Goal: Task Accomplishment & Management: Use online tool/utility

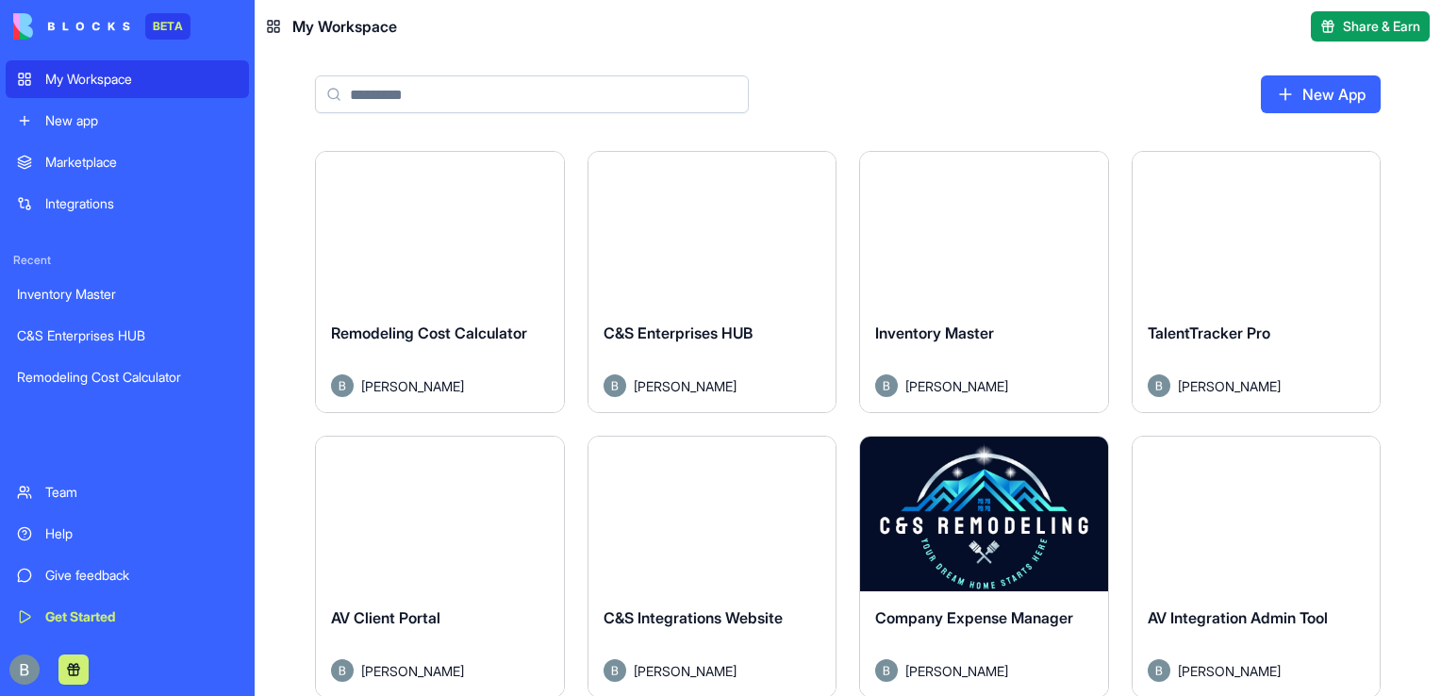
click at [1416, 109] on div "New App" at bounding box center [848, 102] width 1187 height 98
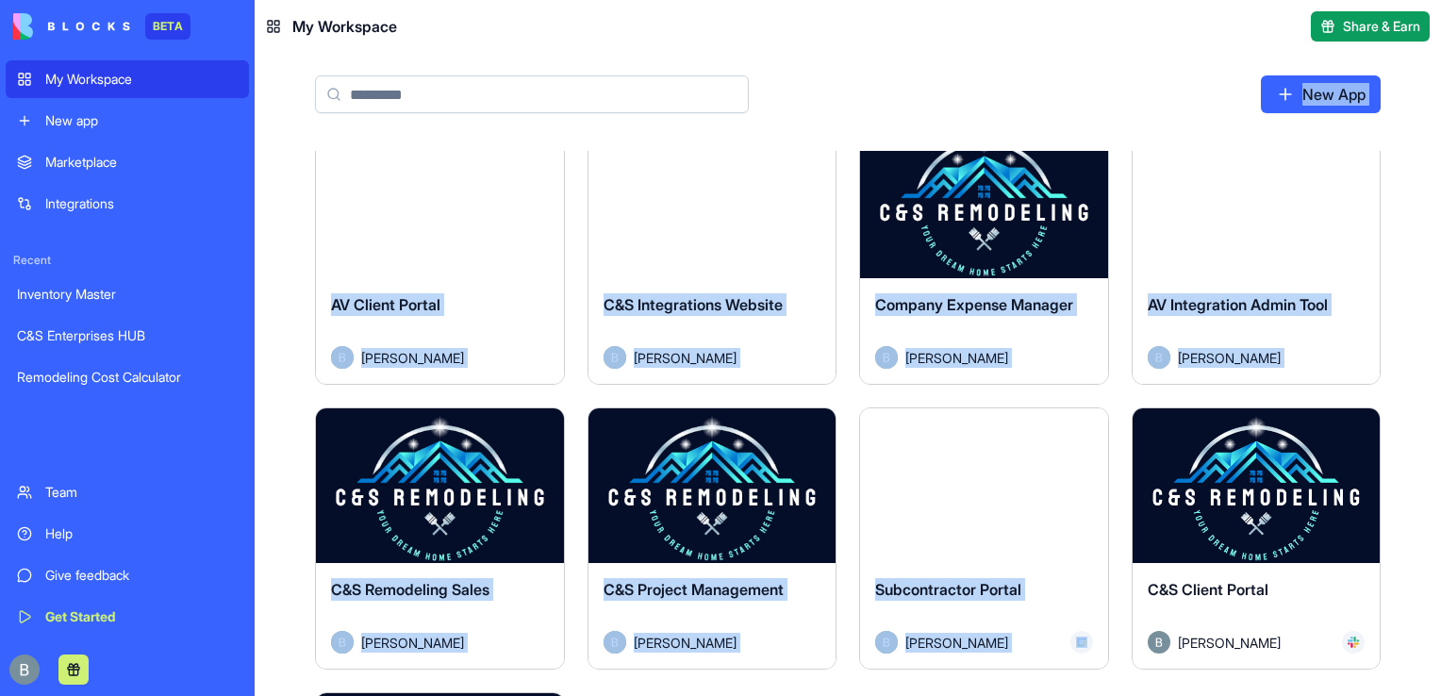
scroll to position [640, 0]
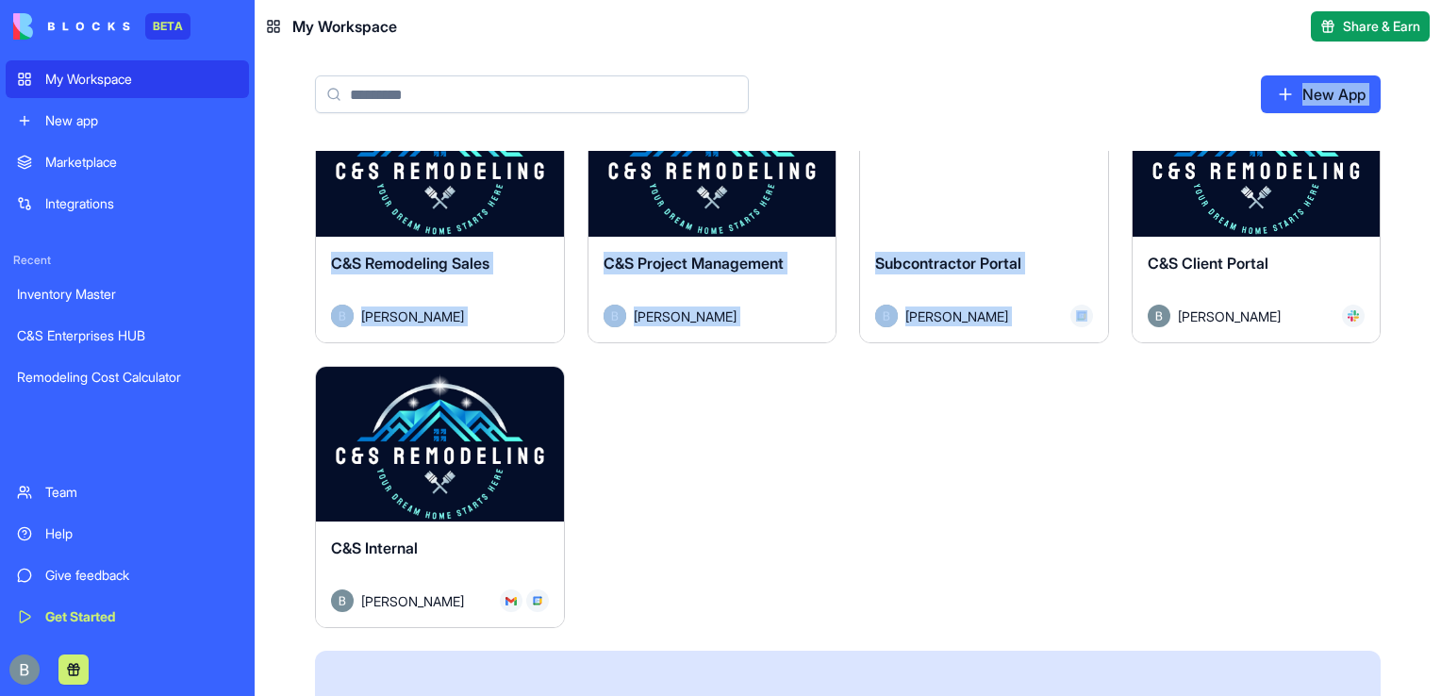
drag, startPoint x: 1185, startPoint y: 132, endPoint x: 1279, endPoint y: 402, distance: 285.8
click at [1279, 402] on main "New App Launch Remodeling Cost Calculator [PERSON_NAME] Launch C&S Enterprises …" at bounding box center [848, 374] width 1187 height 643
drag, startPoint x: 1279, startPoint y: 402, endPoint x: 1232, endPoint y: 191, distance: 216.5
click at [1232, 191] on div "Launch" at bounding box center [1257, 159] width 248 height 155
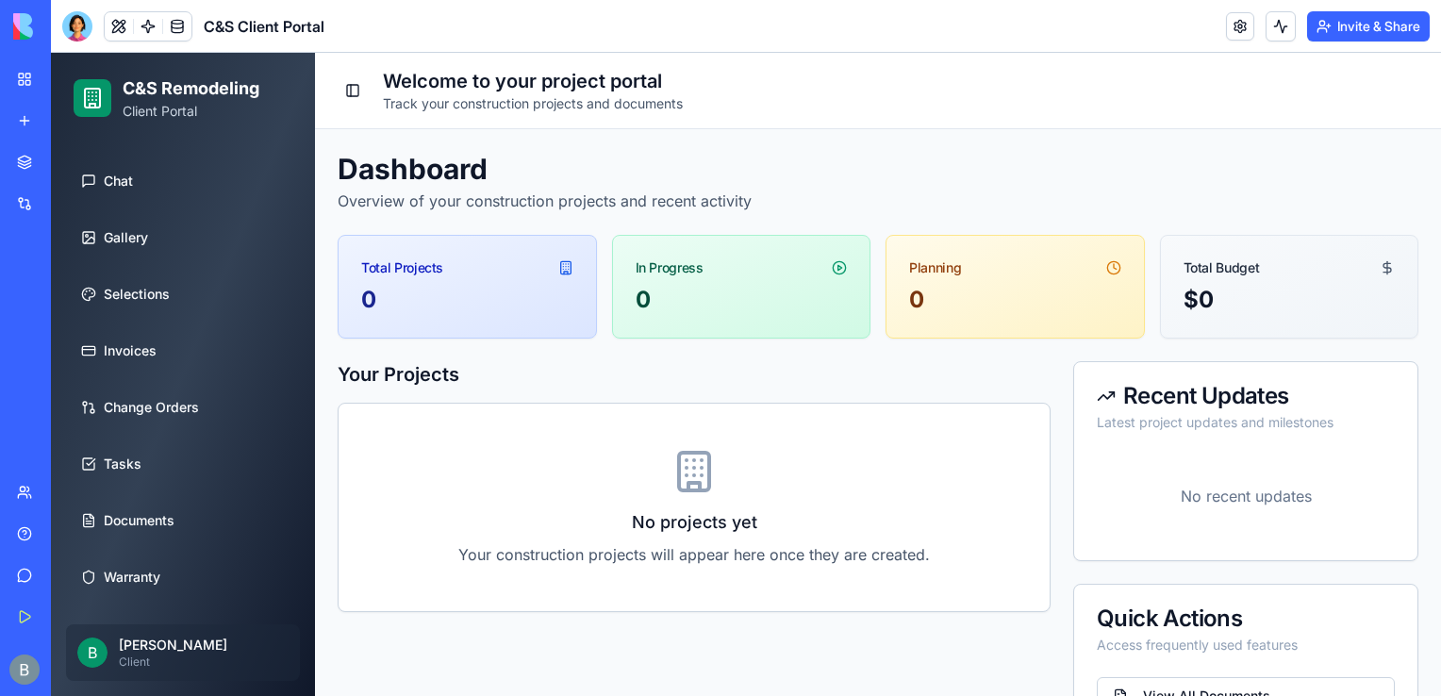
scroll to position [190, 0]
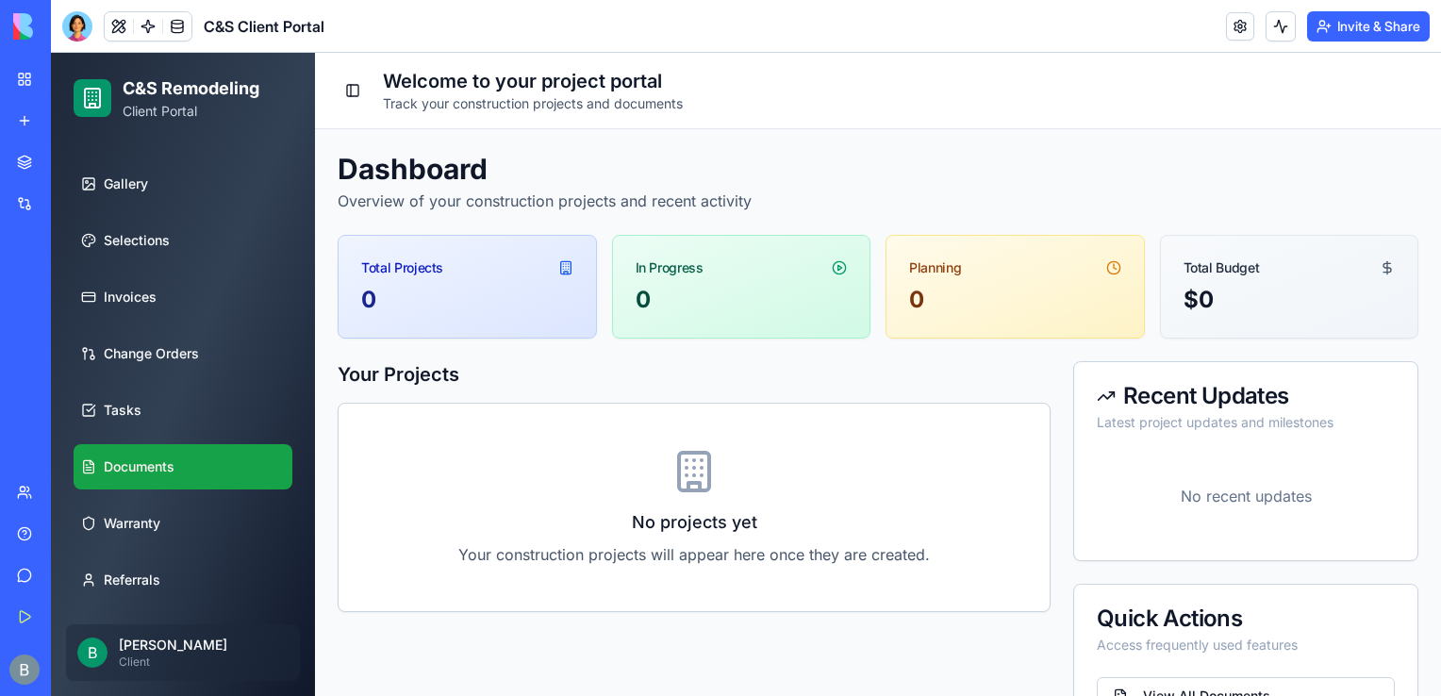
click at [190, 445] on link "Documents" at bounding box center [183, 466] width 219 height 45
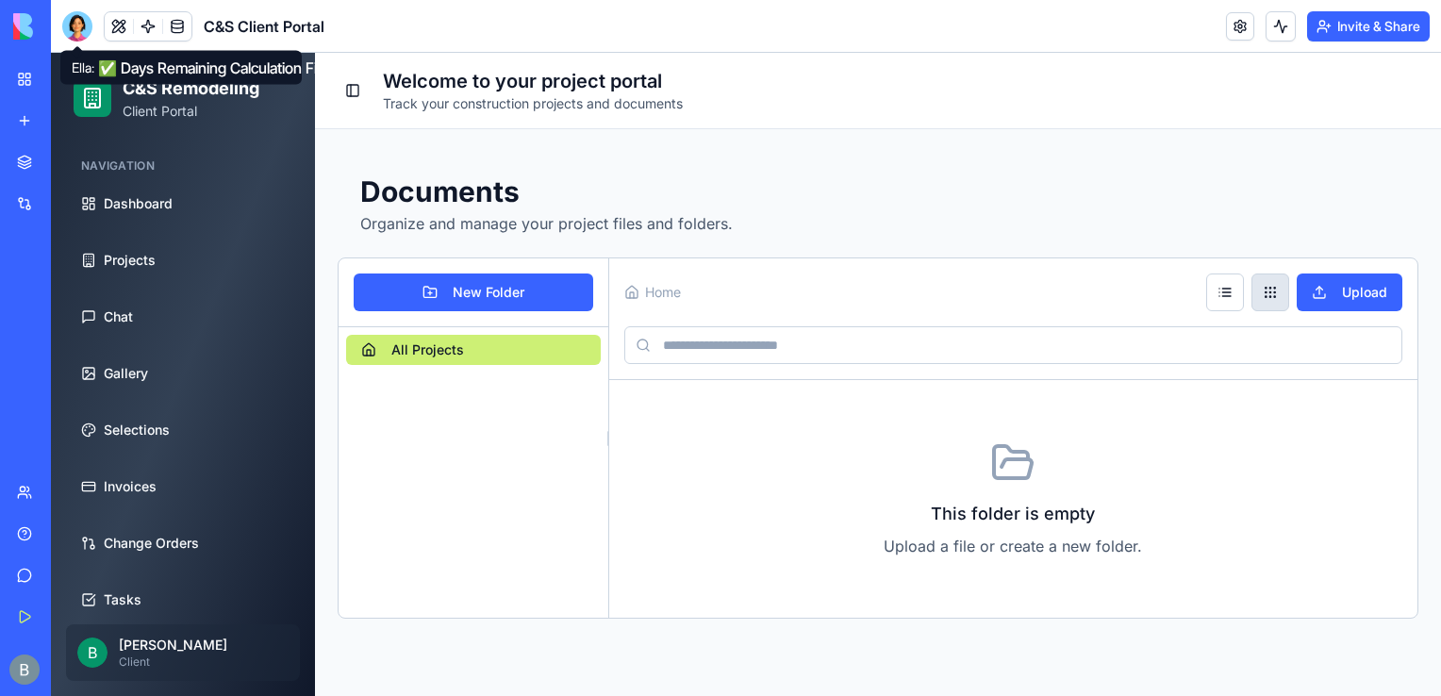
click at [77, 23] on div at bounding box center [77, 26] width 30 height 30
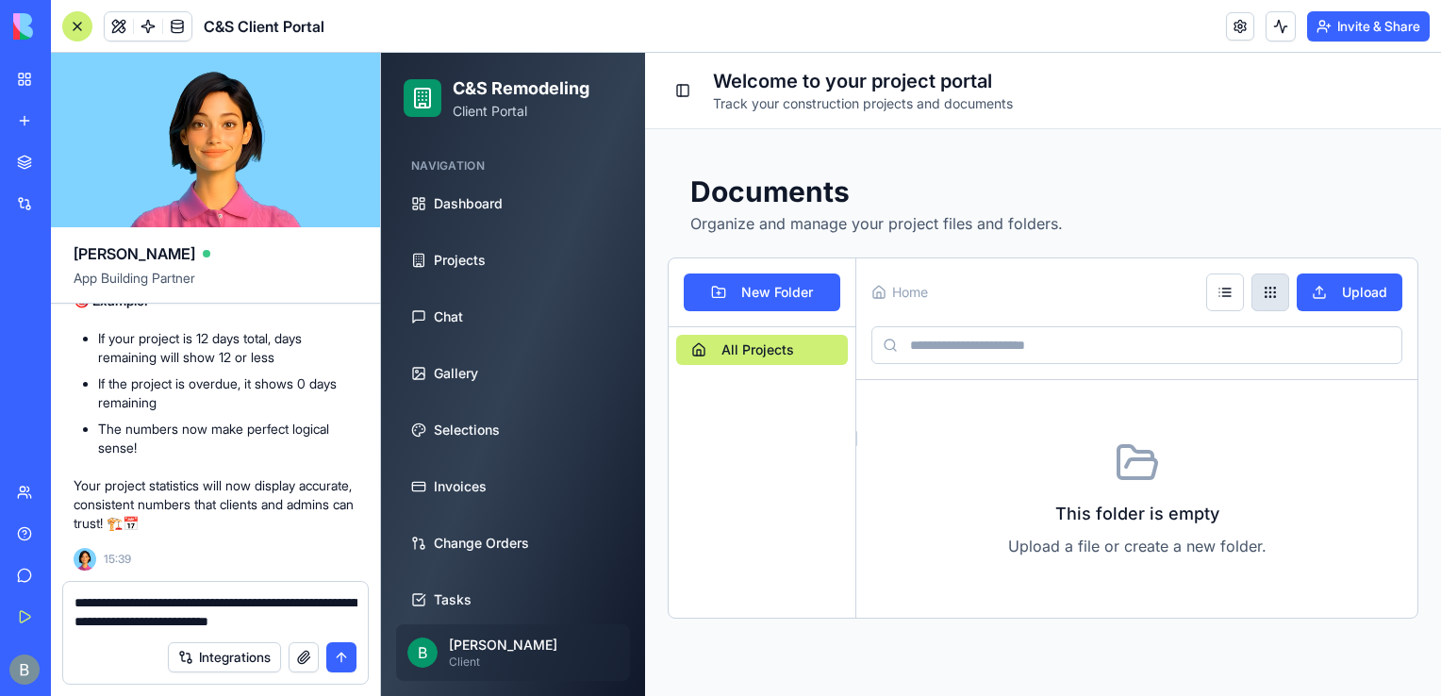
type textarea "**********"
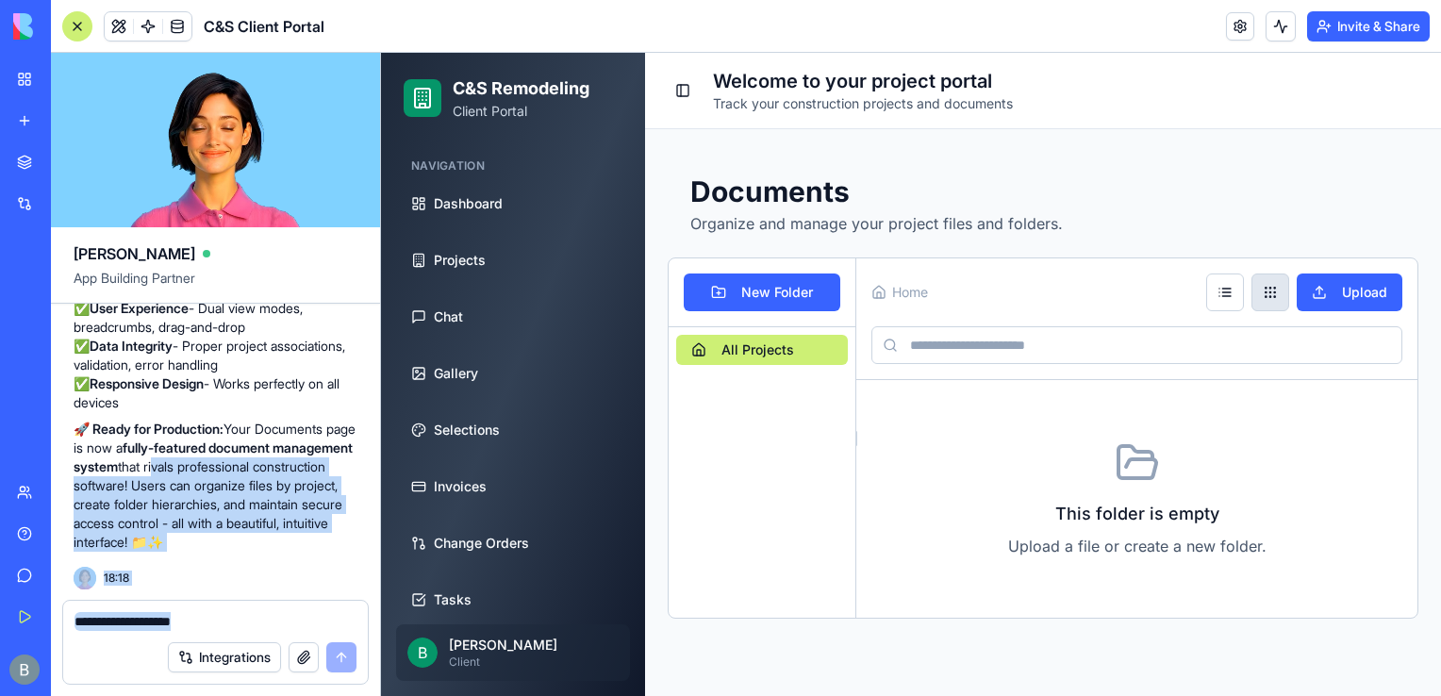
scroll to position [62896, 0]
drag, startPoint x: 244, startPoint y: 462, endPoint x: 146, endPoint y: 632, distance: 196.1
click at [146, 632] on div "[PERSON_NAME] App Building Partner a robust client portal for remodeling / buil…" at bounding box center [216, 374] width 330 height 643
drag, startPoint x: 146, startPoint y: 632, endPoint x: 124, endPoint y: 442, distance: 191.0
click at [124, 442] on p "🚀 Ready for Production: Your Documents page is now a fully-featured document ma…" at bounding box center [216, 486] width 284 height 132
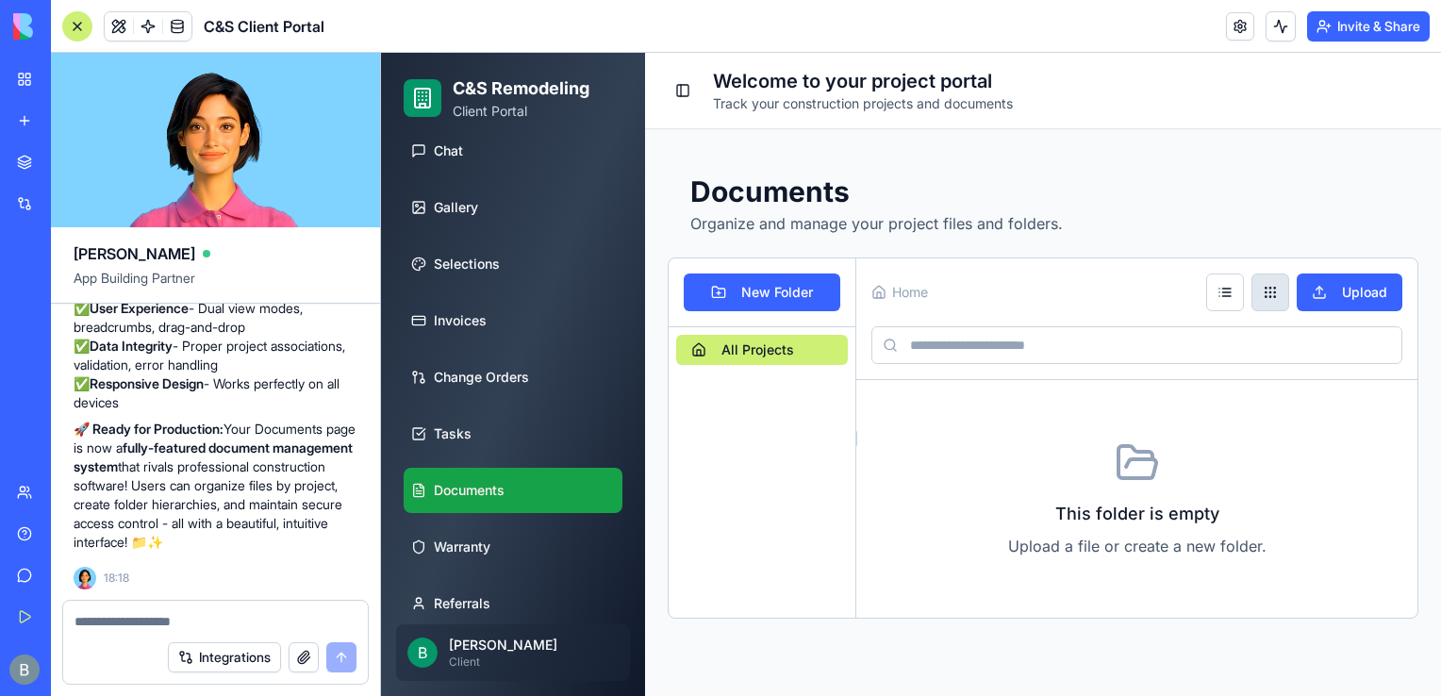
scroll to position [190, 0]
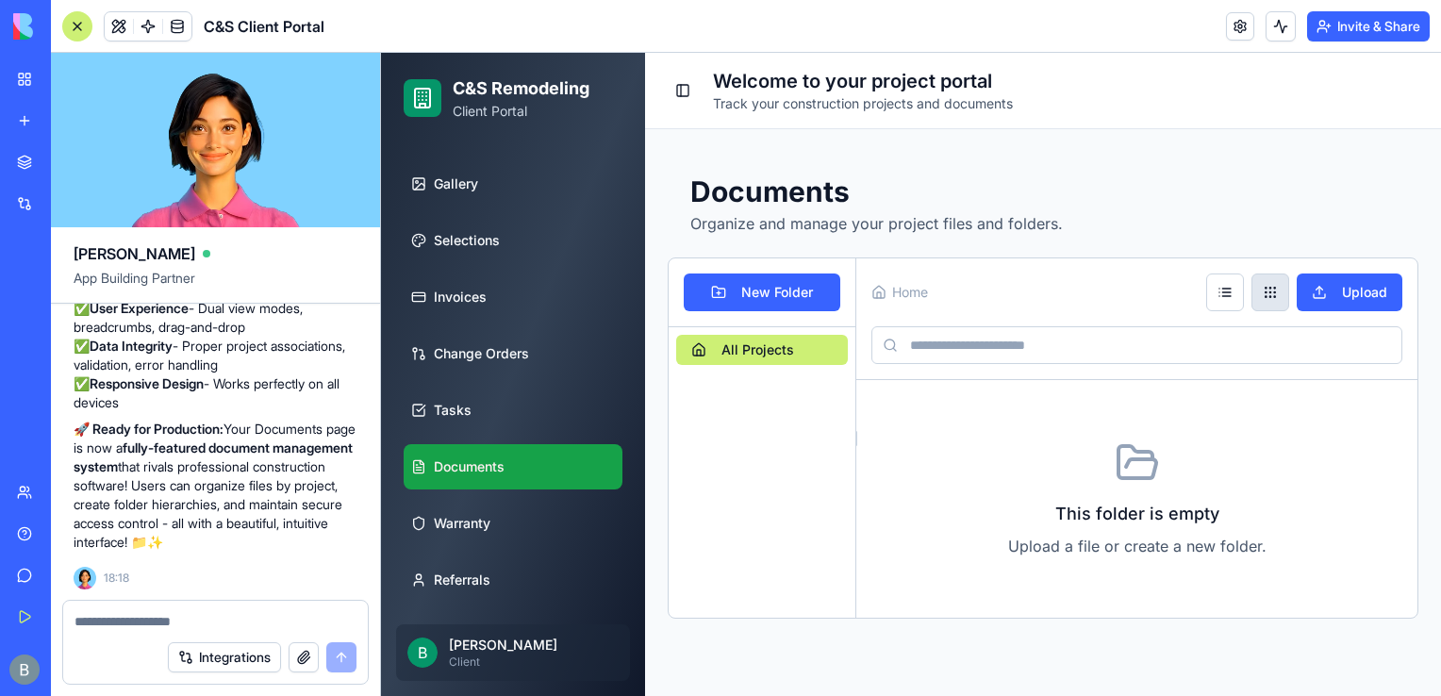
click at [165, 621] on textarea at bounding box center [216, 621] width 283 height 19
type textarea "**********"
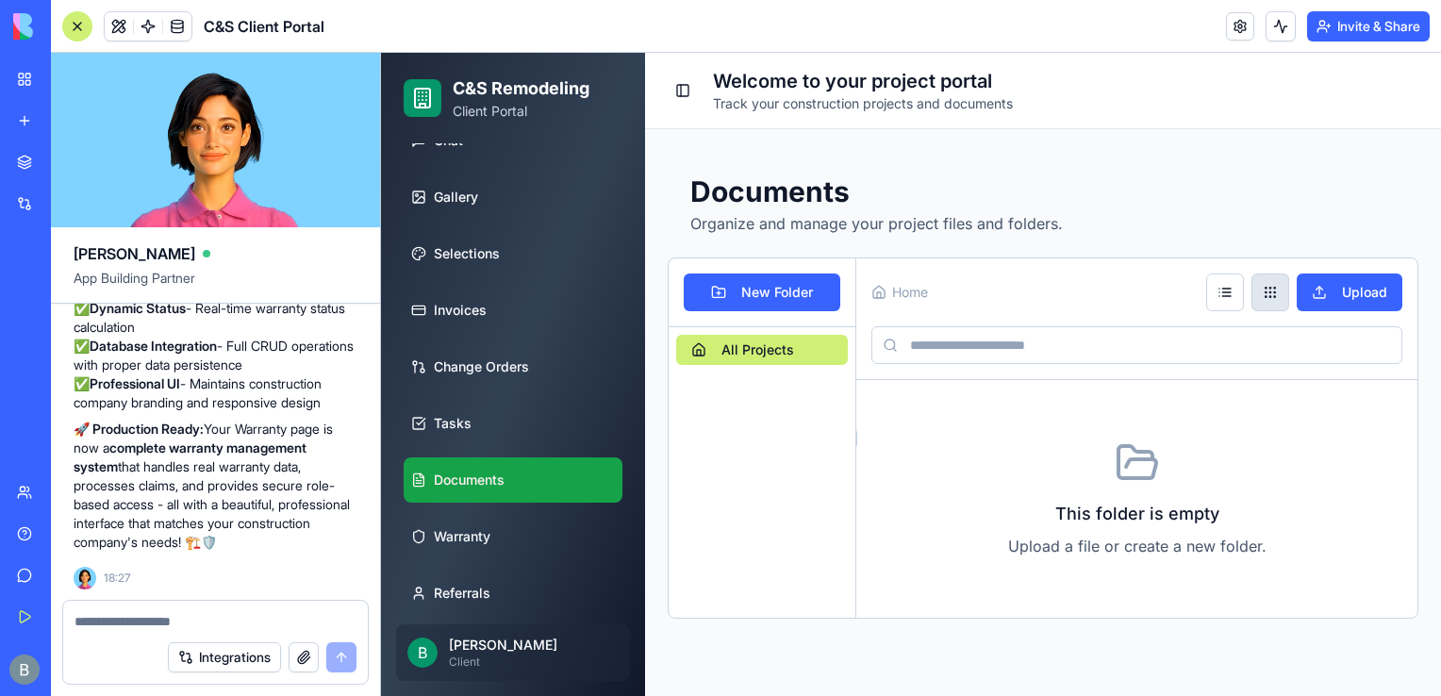
scroll to position [177, 0]
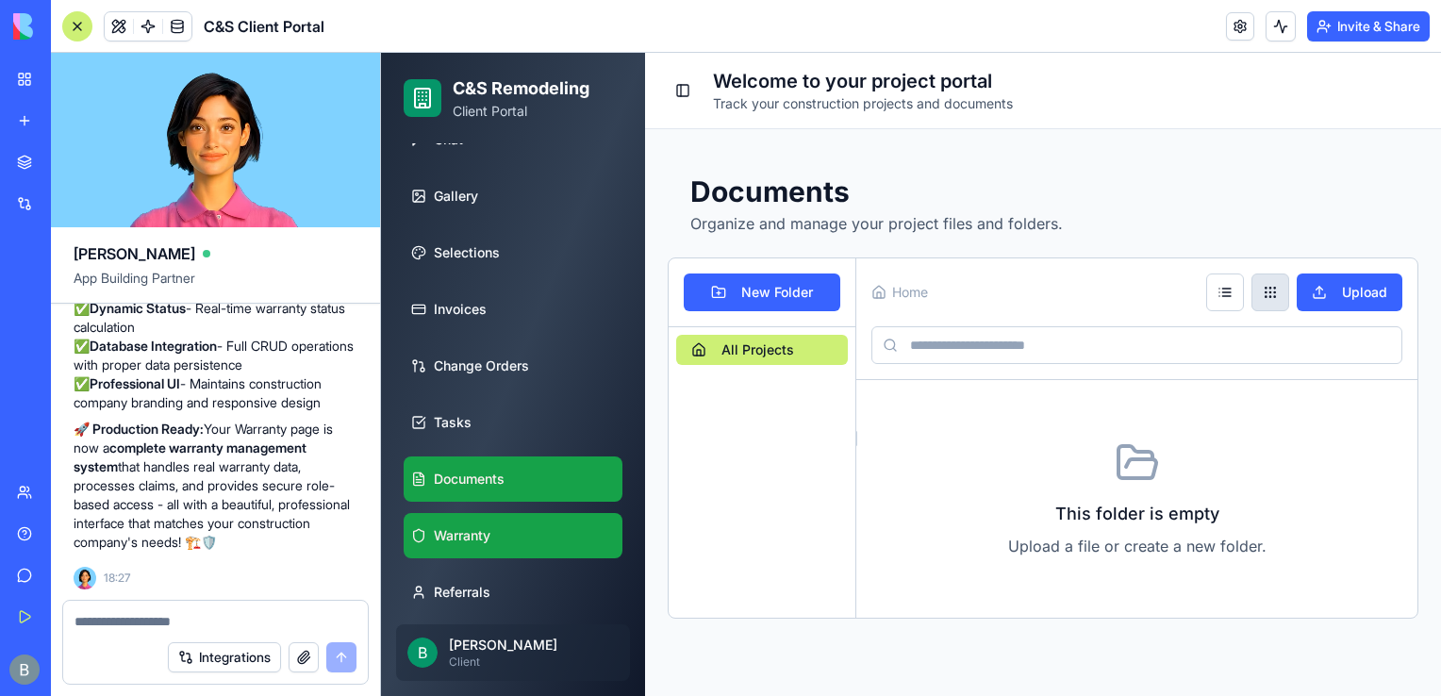
click at [541, 526] on link "Warranty" at bounding box center [513, 535] width 219 height 45
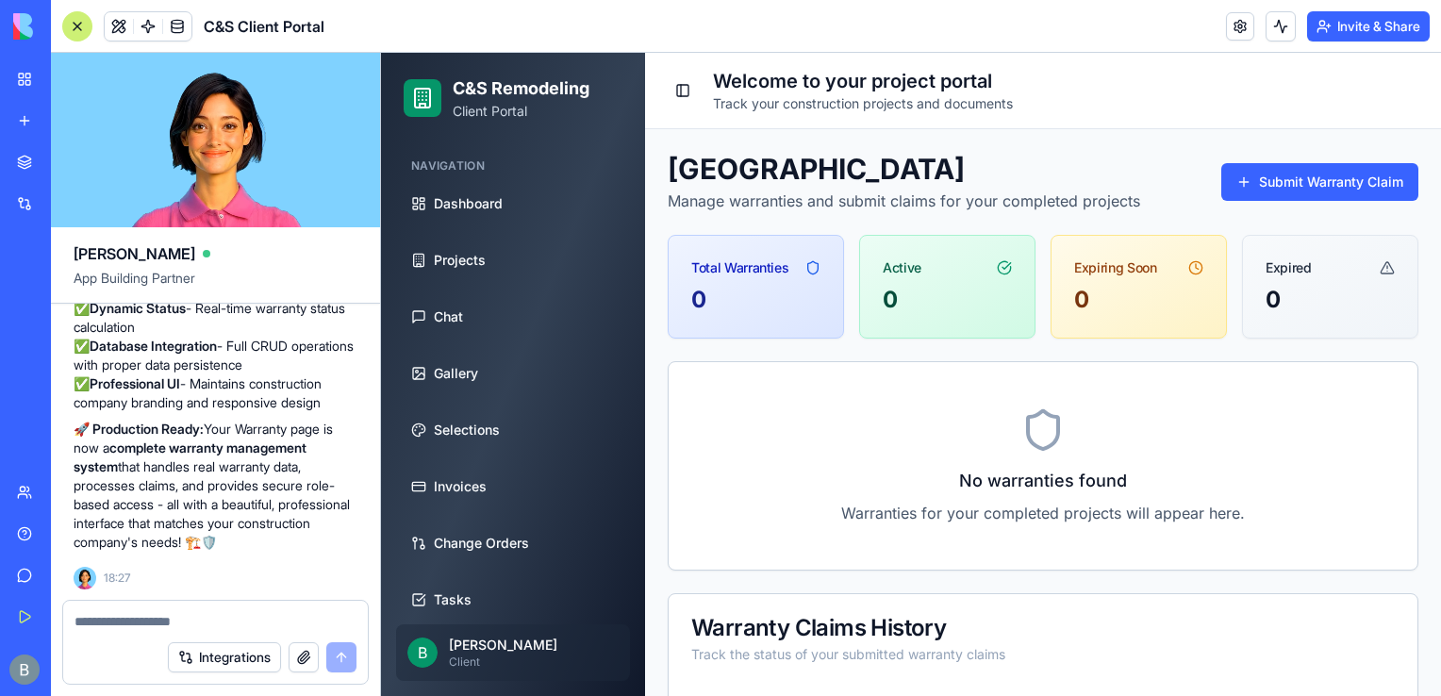
click at [161, 626] on textarea at bounding box center [216, 621] width 283 height 19
click at [137, 624] on textarea at bounding box center [216, 621] width 283 height 19
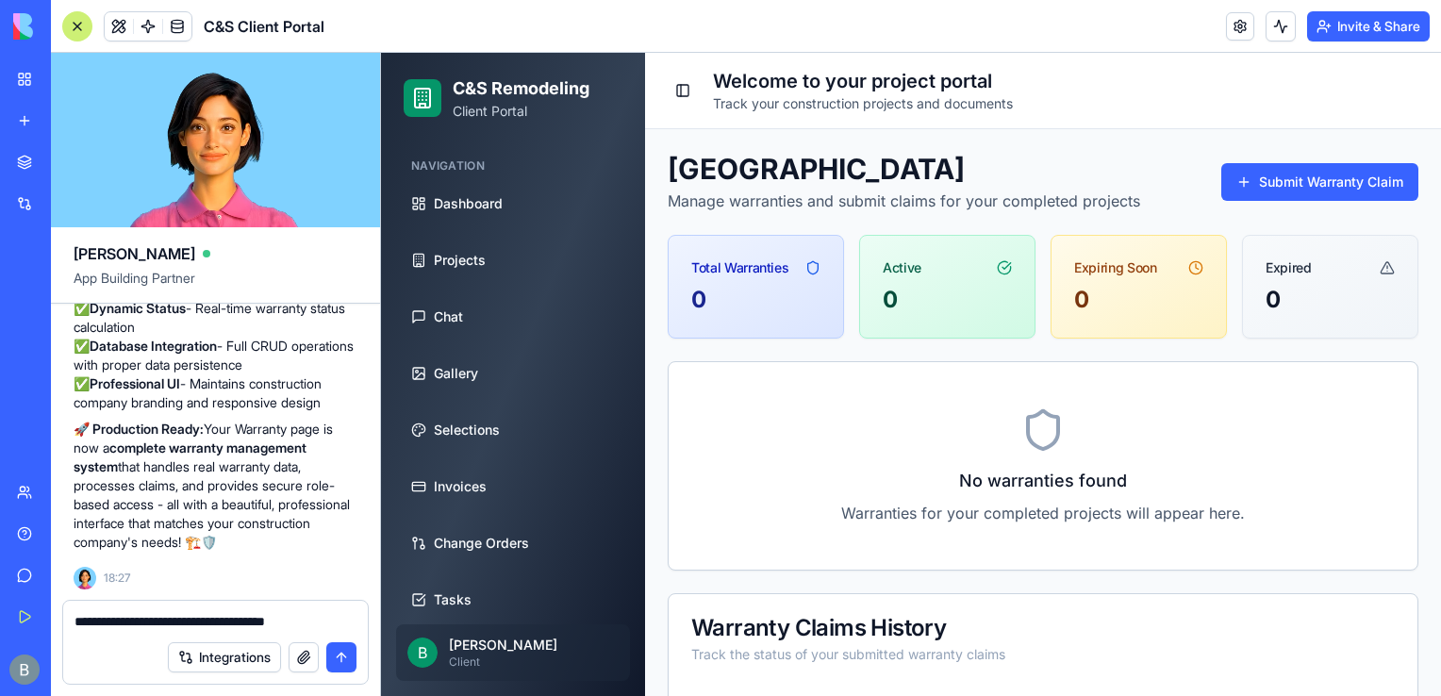
type textarea "**********"
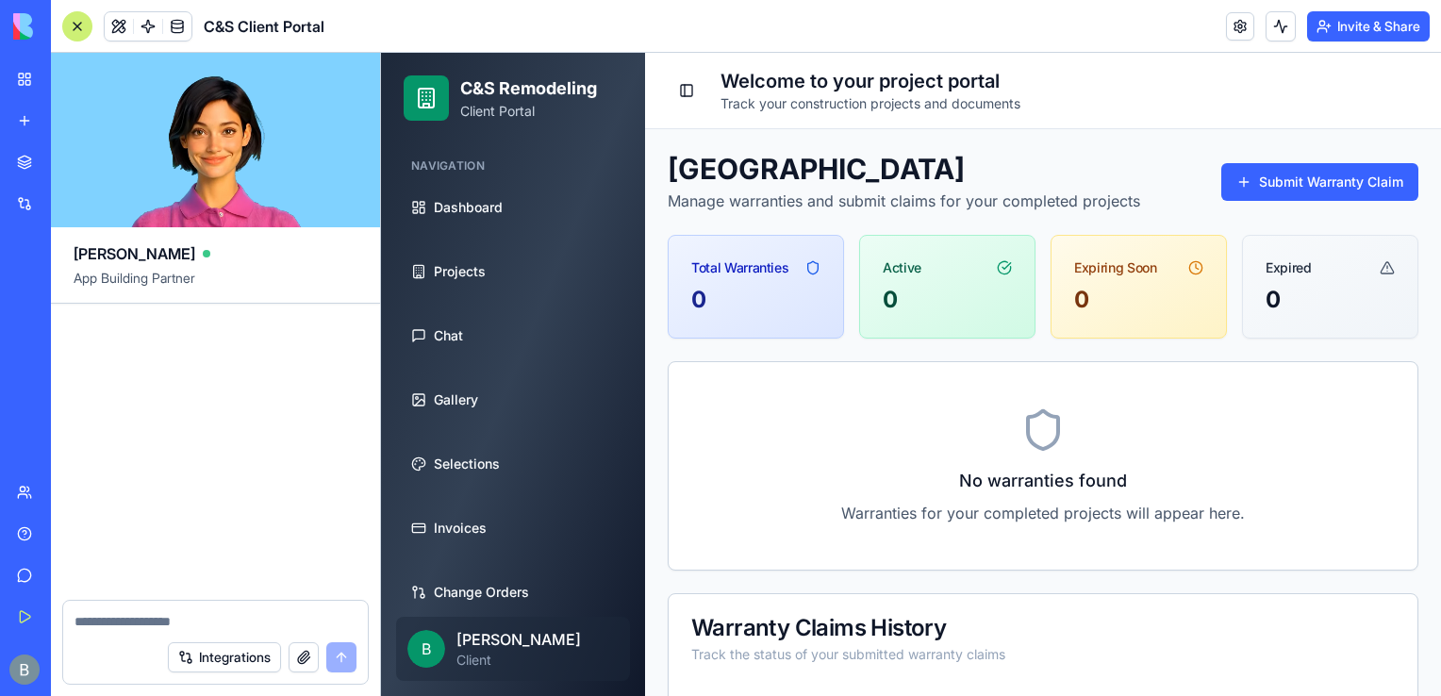
scroll to position [67639, 0]
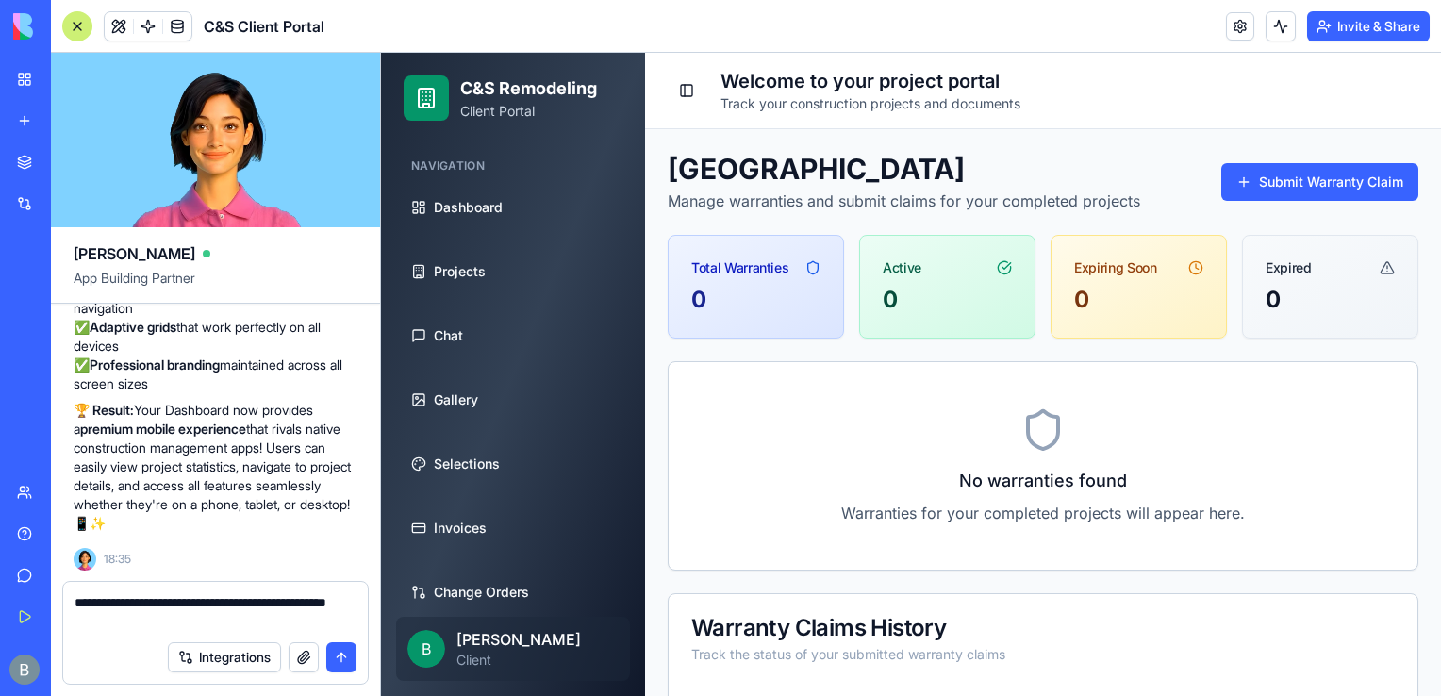
type textarea "**********"
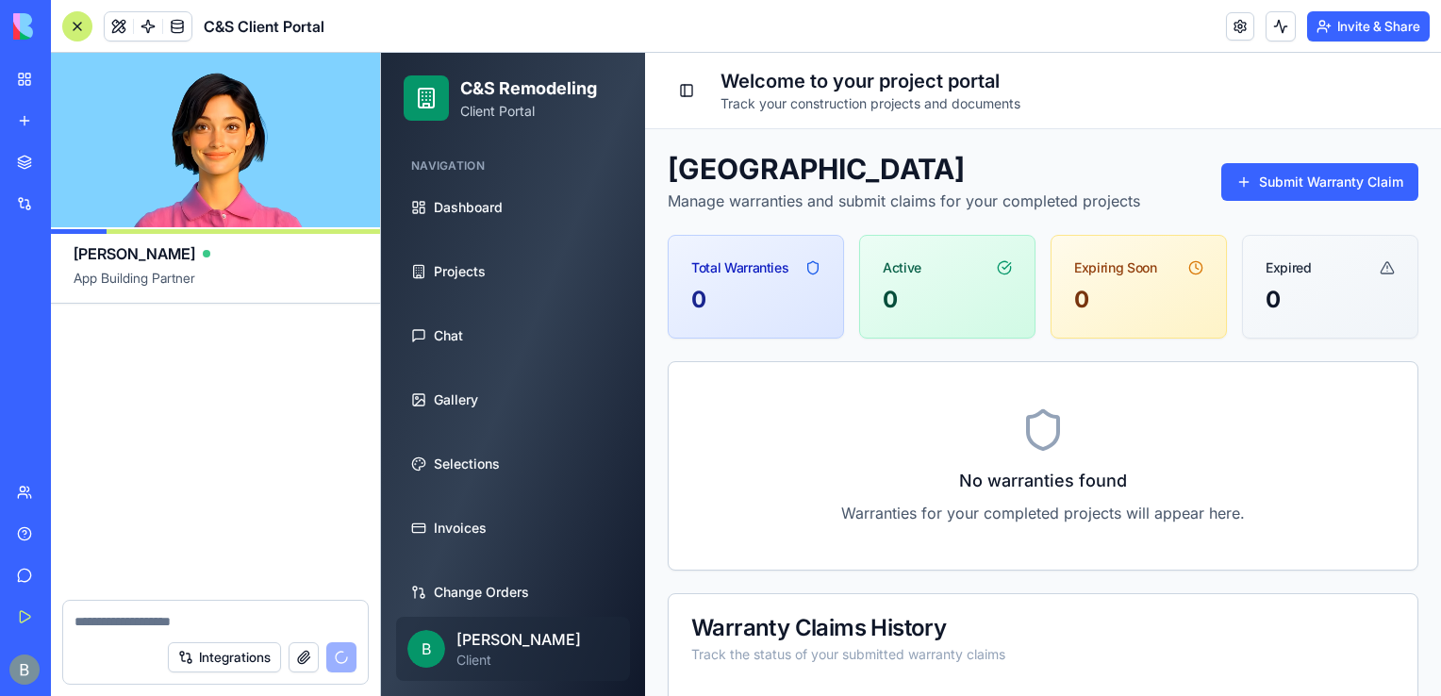
scroll to position [69983, 0]
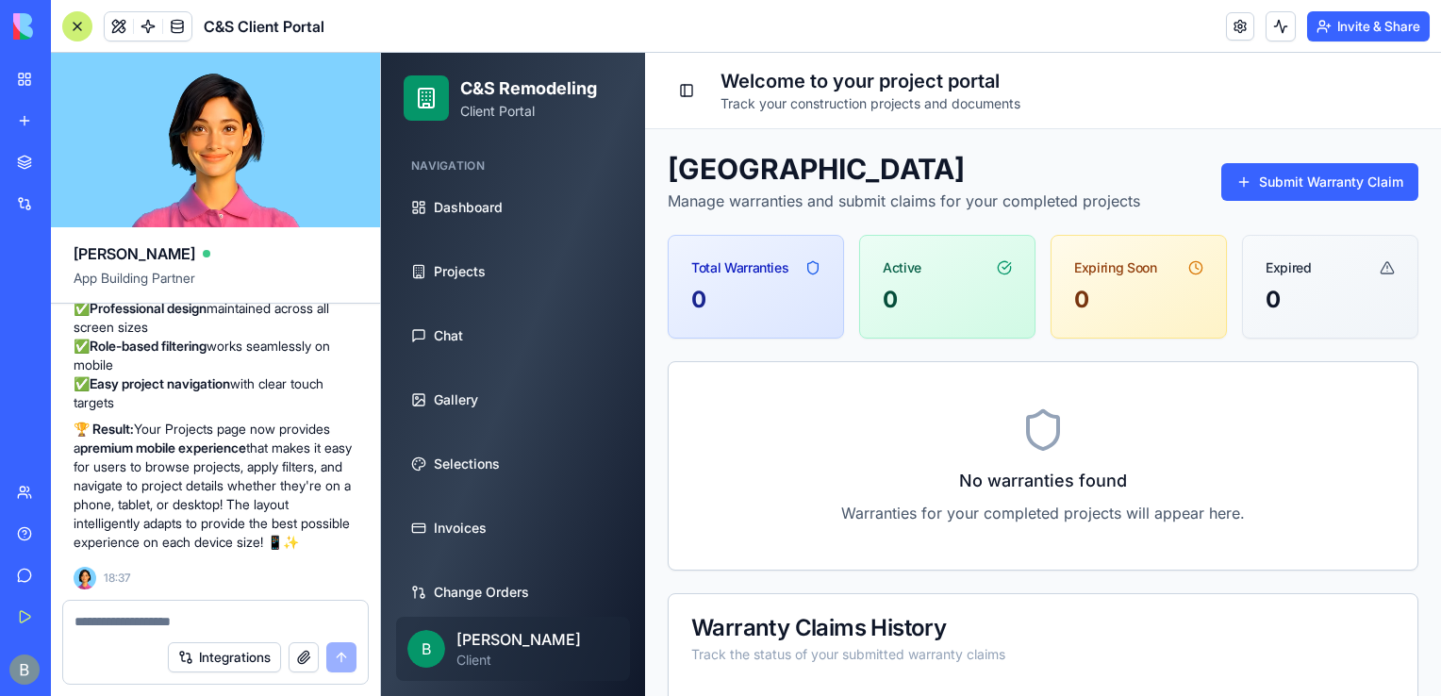
click at [158, 629] on textarea at bounding box center [216, 621] width 283 height 19
type textarea "**********"
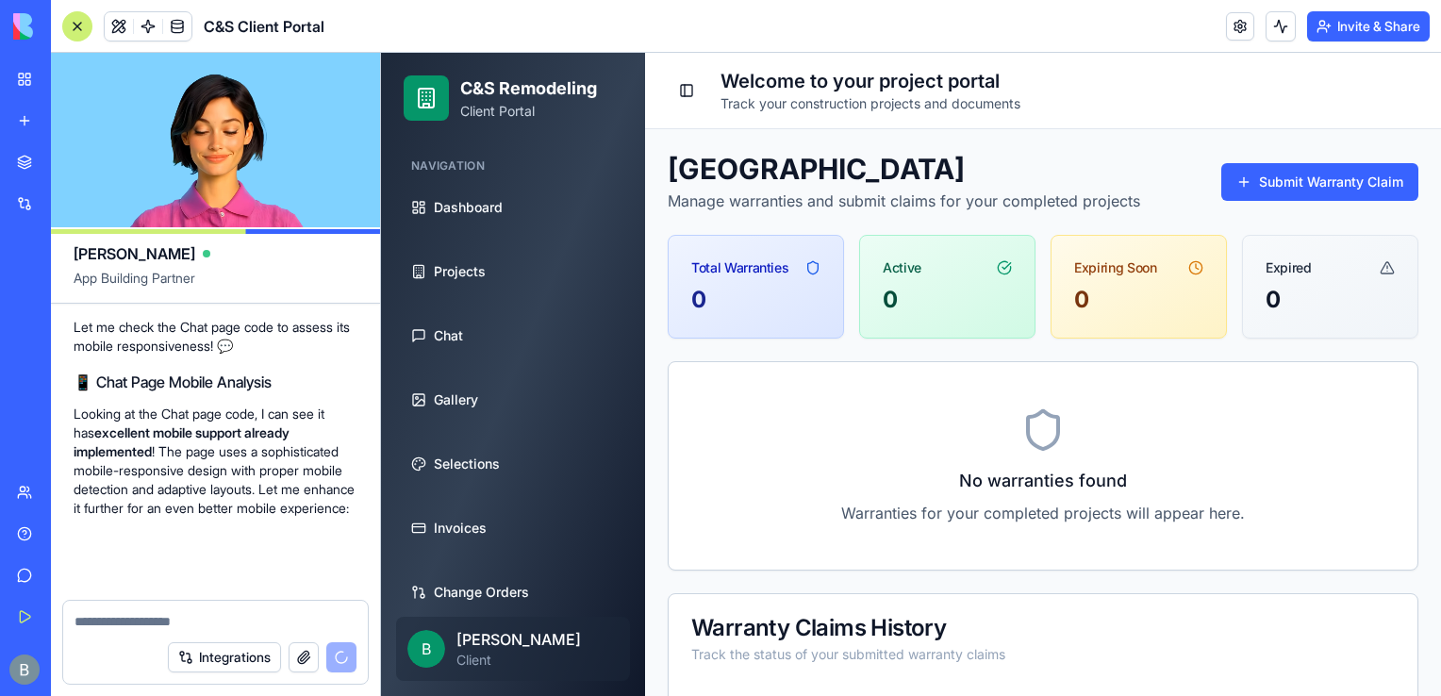
scroll to position [70360, 0]
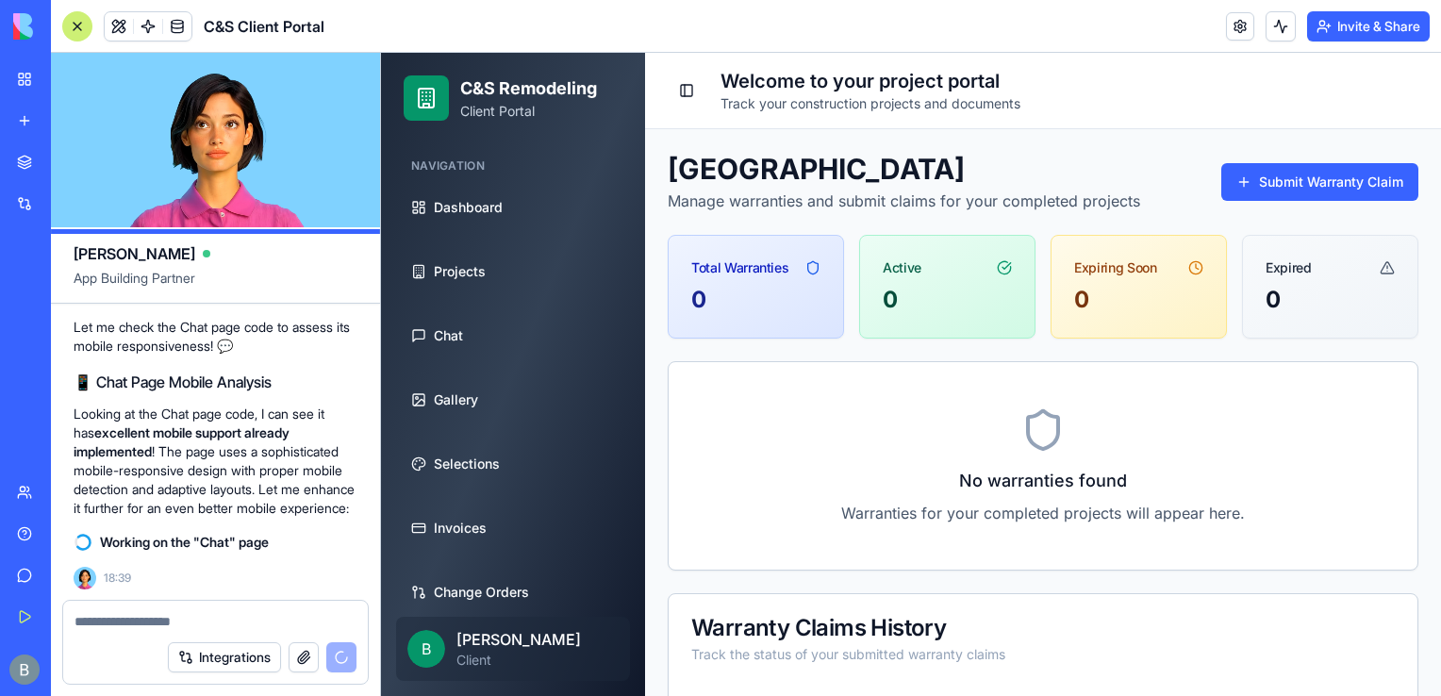
type textarea "*"
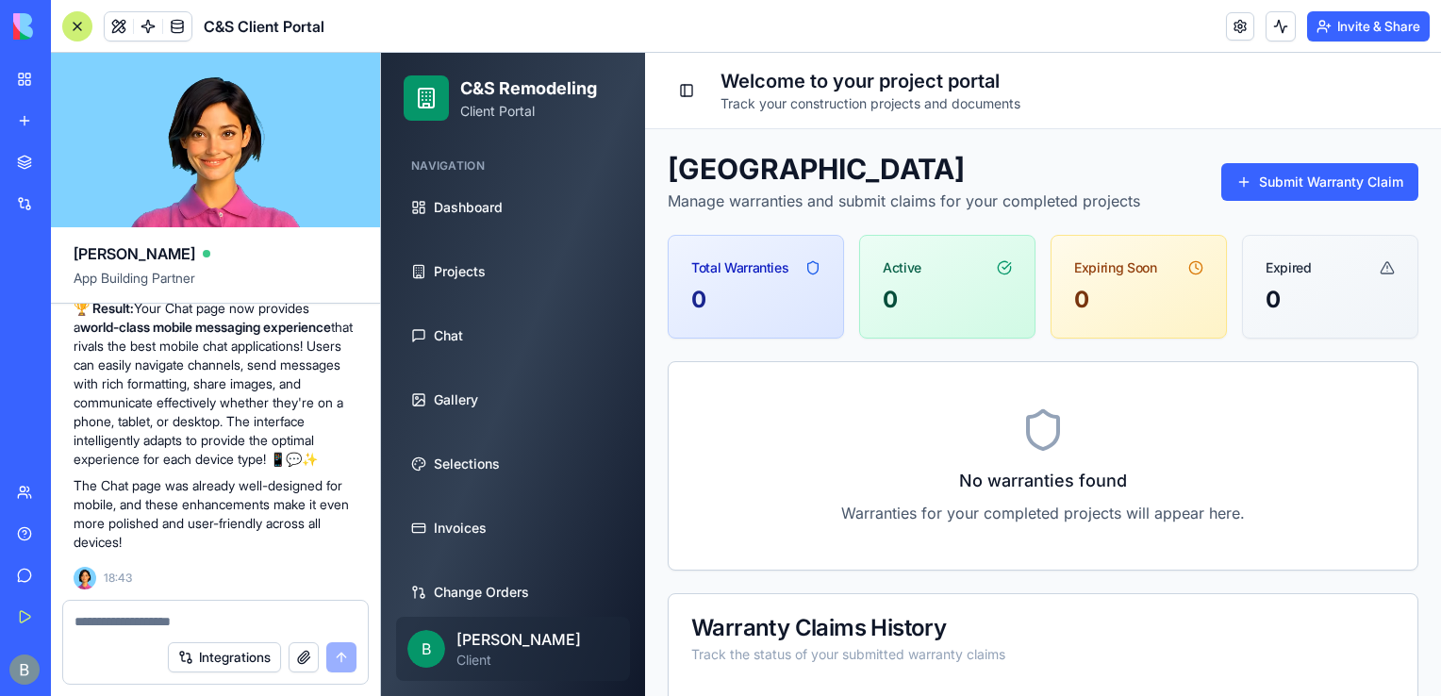
scroll to position [72572, 0]
click at [199, 607] on div at bounding box center [215, 616] width 305 height 30
click at [192, 610] on div at bounding box center [215, 616] width 305 height 30
click at [188, 615] on textarea at bounding box center [216, 621] width 283 height 19
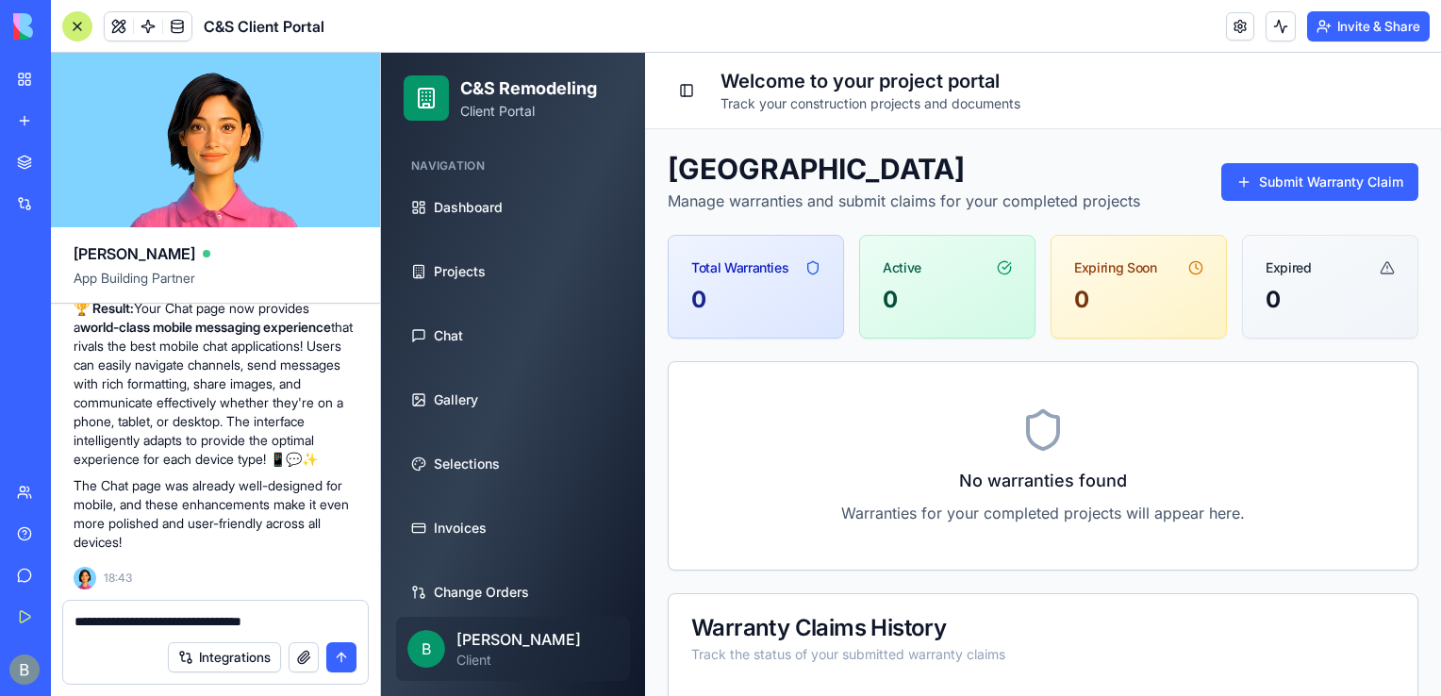
type textarea "**********"
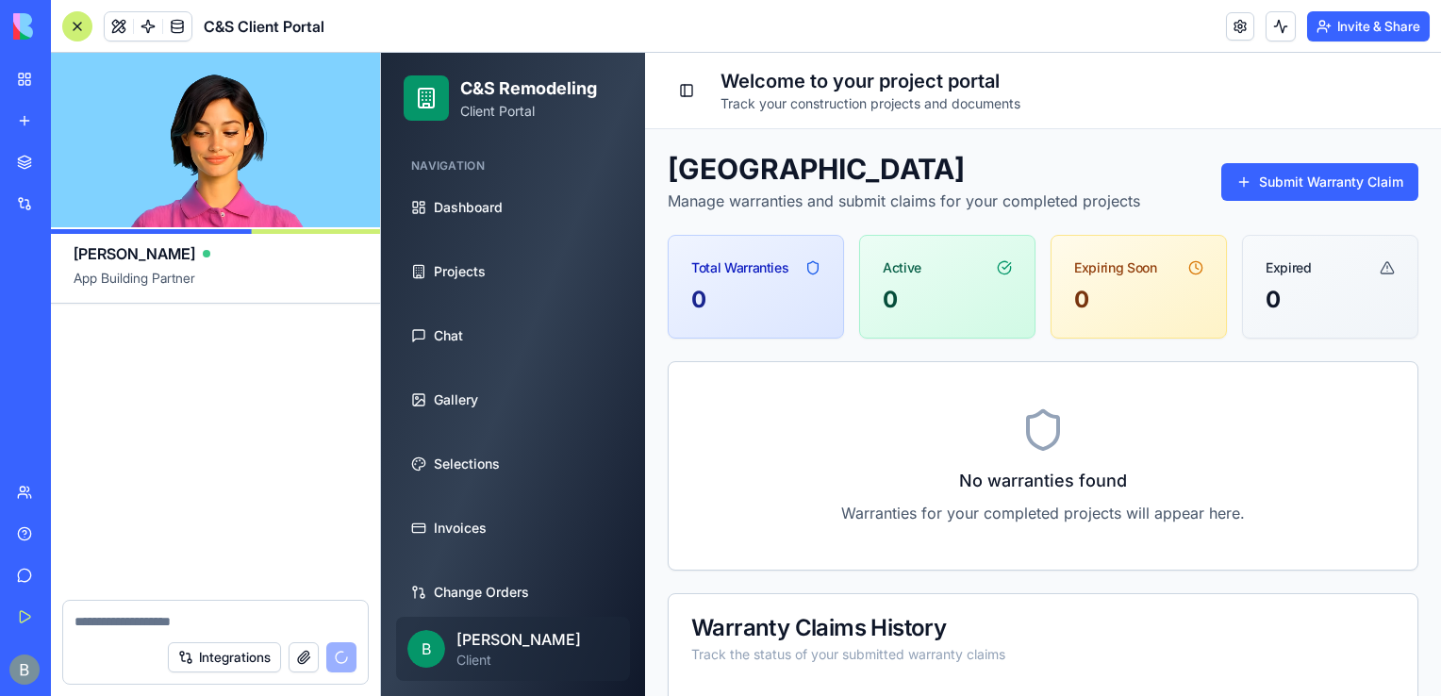
scroll to position [75444, 0]
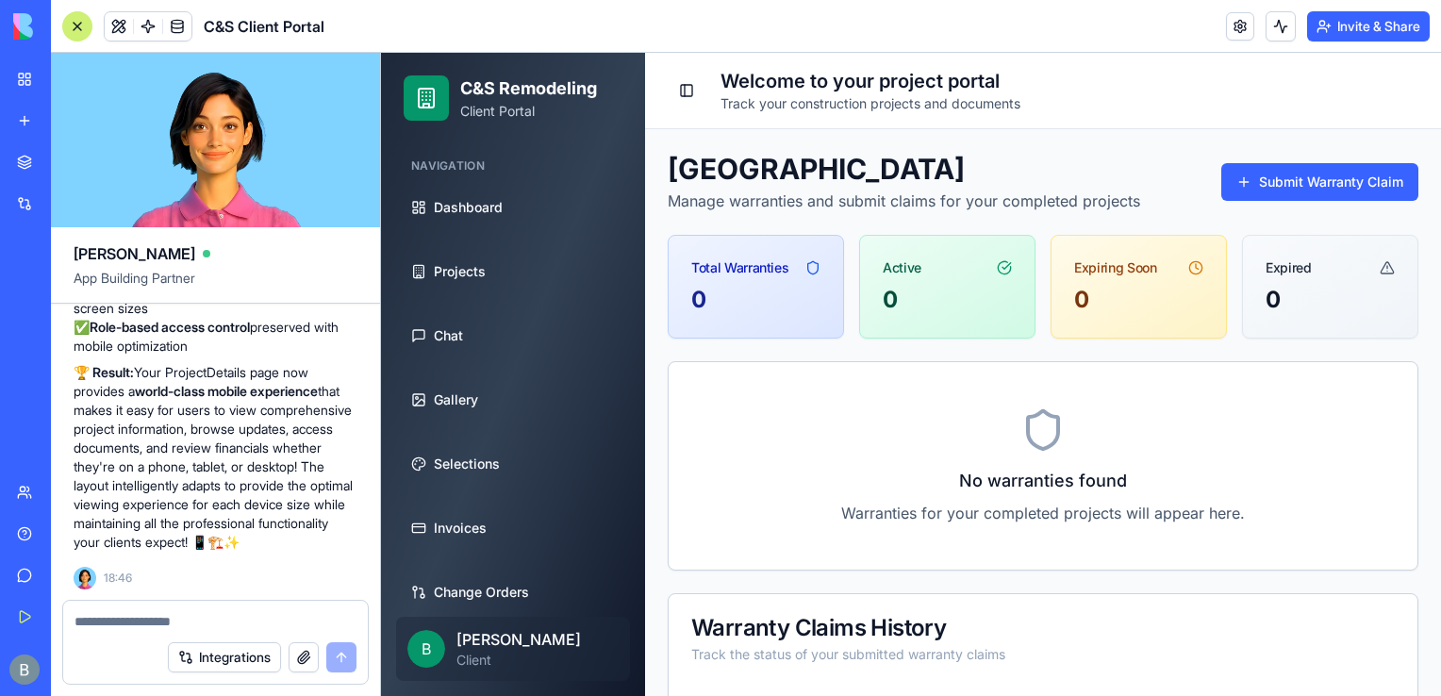
click at [140, 615] on textarea at bounding box center [216, 621] width 283 height 19
type textarea "**********"
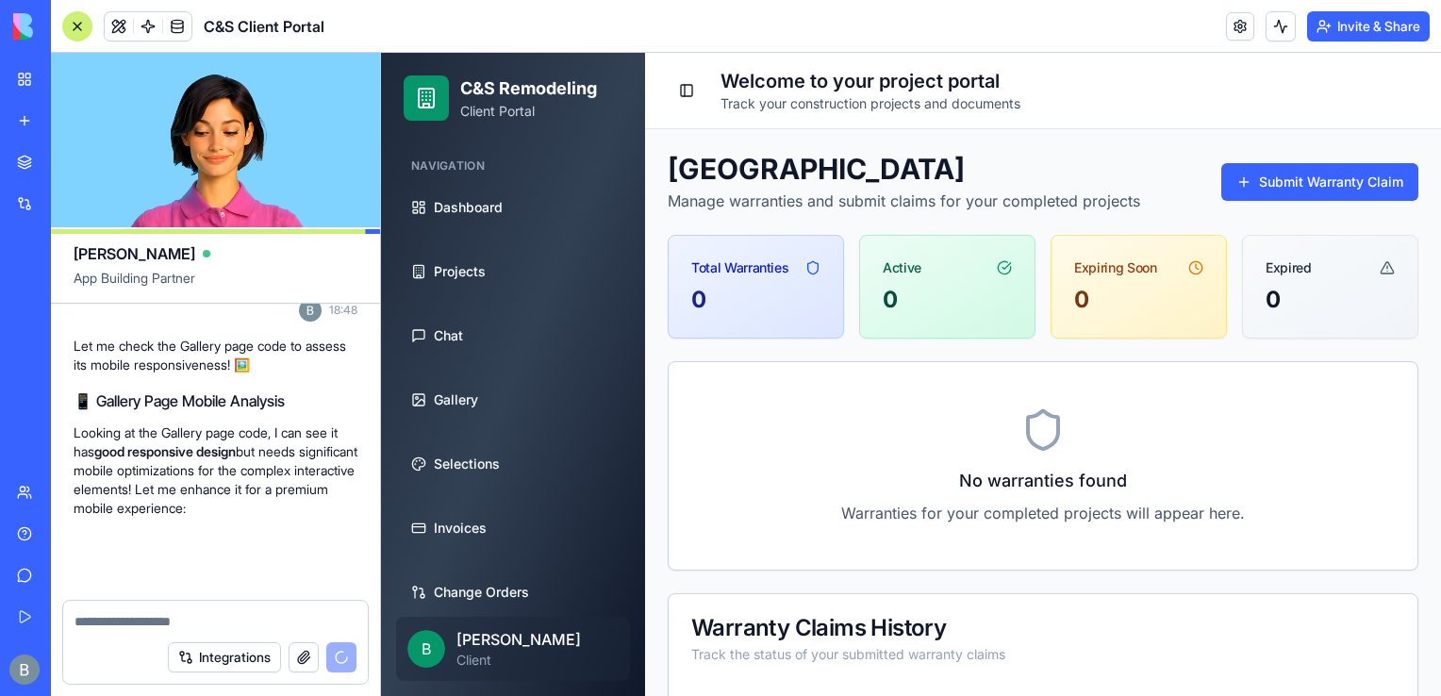
scroll to position [75783, 0]
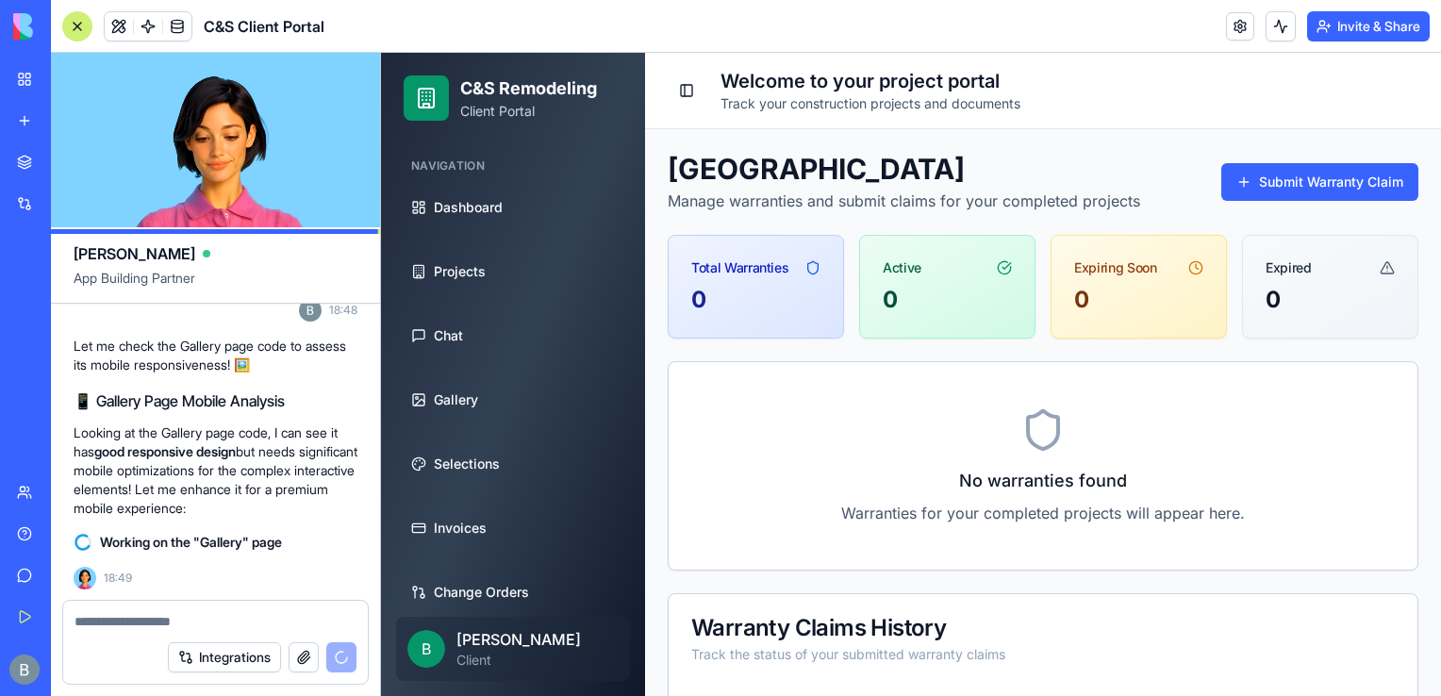
click at [831, 512] on p "Warranties for your completed projects will appear here." at bounding box center [1043, 513] width 704 height 23
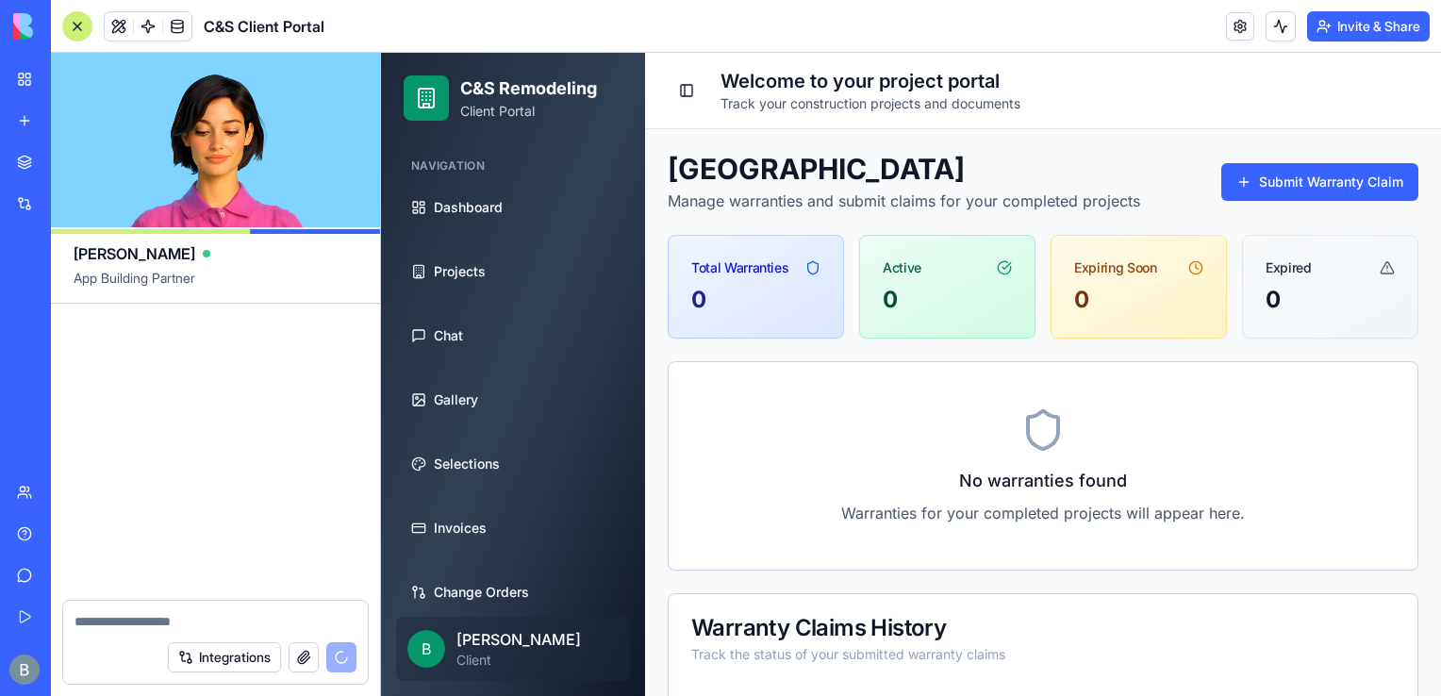
scroll to position [78681, 0]
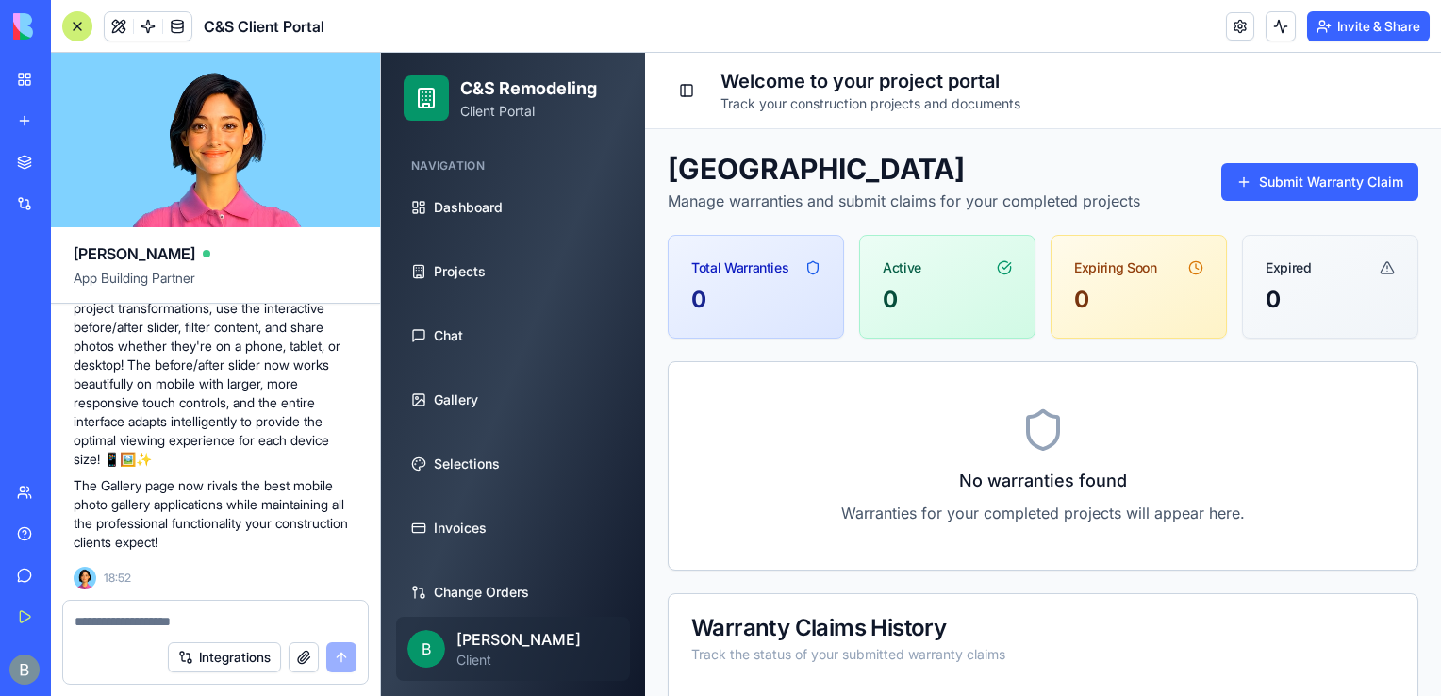
click at [922, 500] on div "No warranties found Warranties for your completed projects will appear here." at bounding box center [1043, 466] width 749 height 208
click at [156, 609] on div at bounding box center [215, 616] width 305 height 30
click at [150, 622] on textarea at bounding box center [216, 621] width 283 height 19
type textarea "**********"
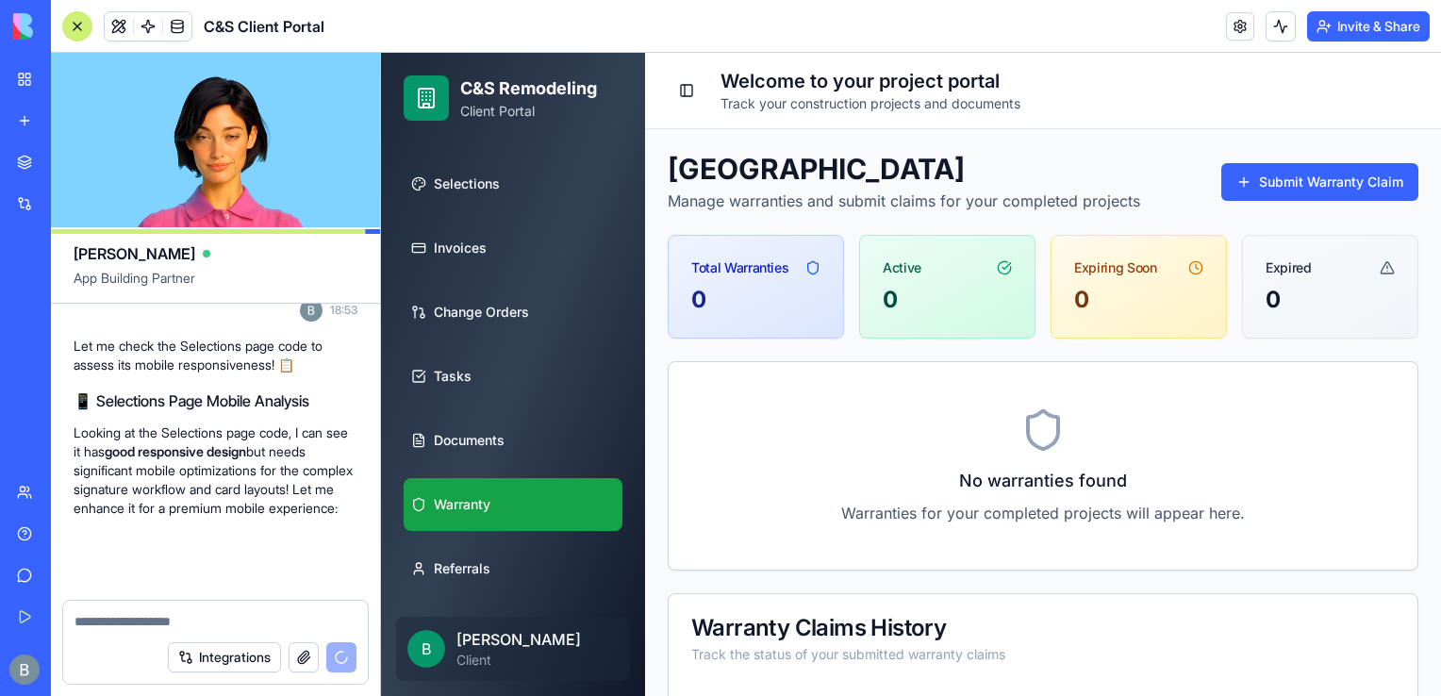
scroll to position [79039, 0]
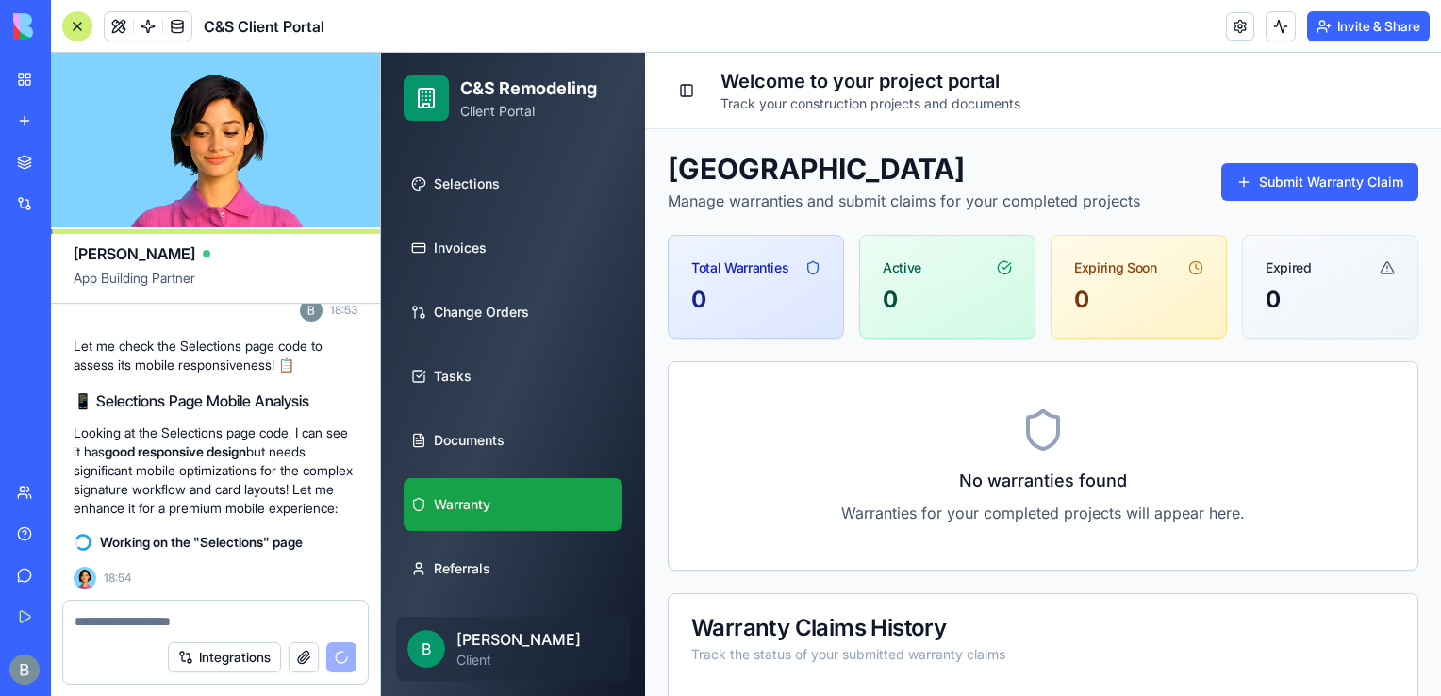
click at [846, 463] on div "No warranties found Warranties for your completed projects will appear here." at bounding box center [1043, 466] width 749 height 208
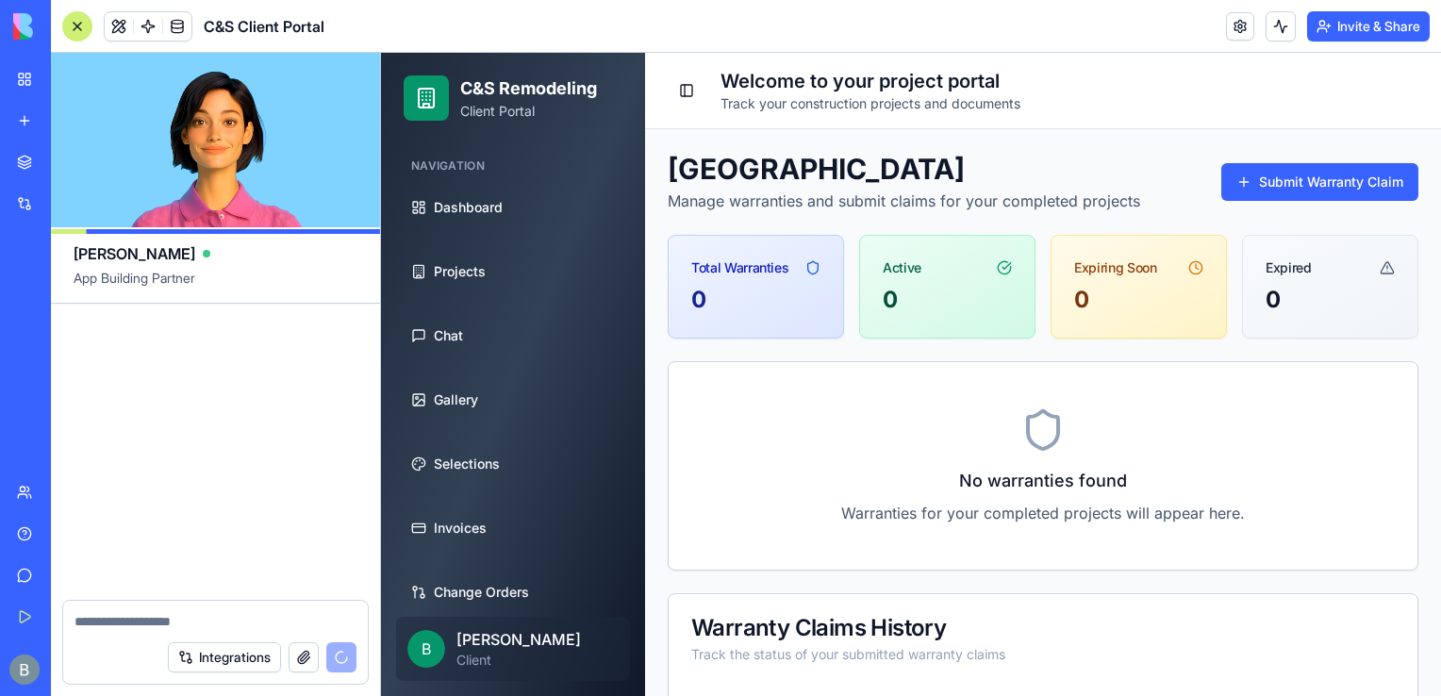
scroll to position [81771, 0]
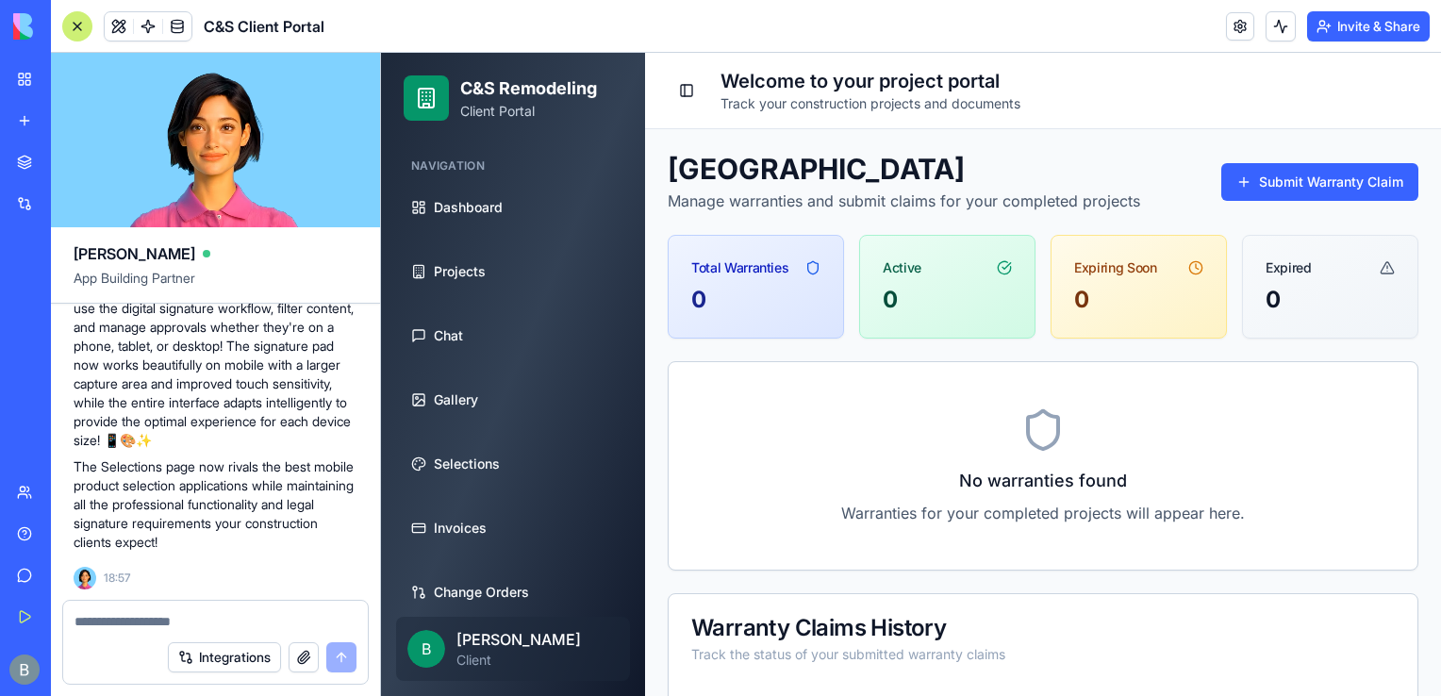
click at [1337, 35] on button "Invite & Share" at bounding box center [1368, 26] width 123 height 30
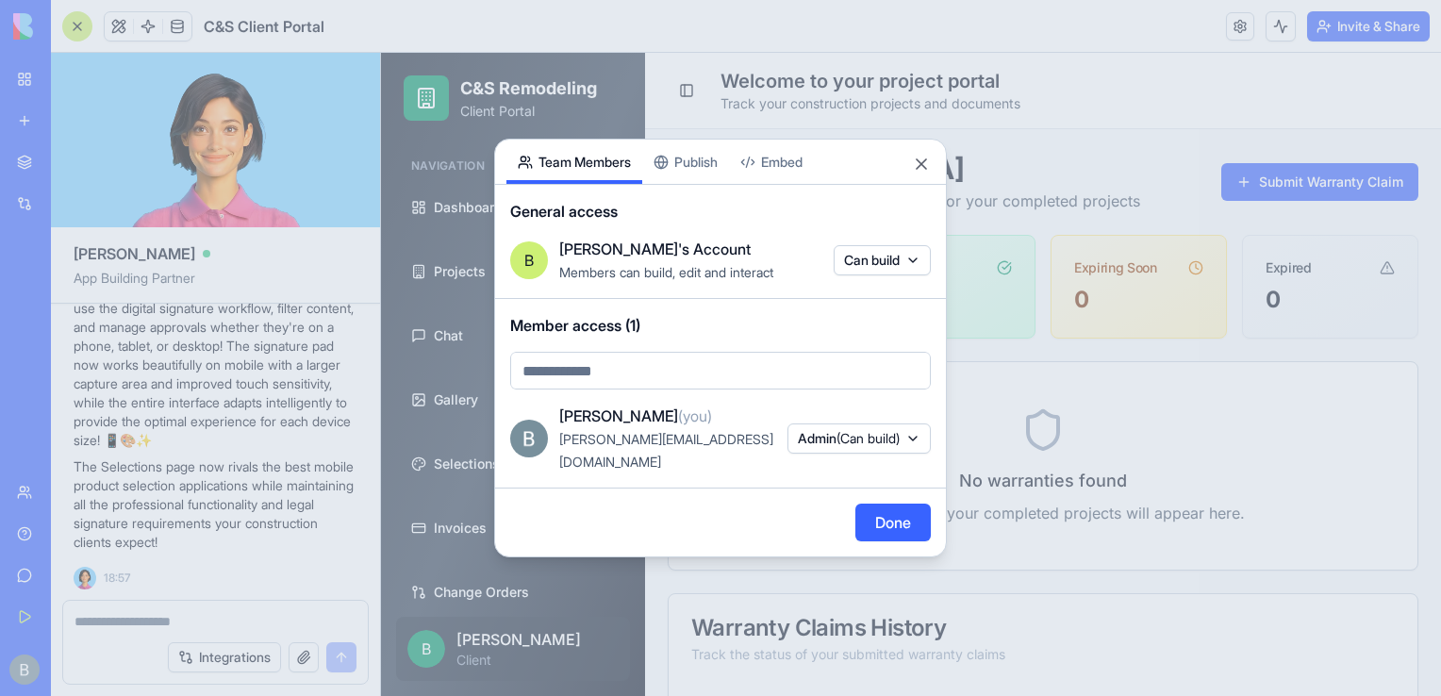
click at [1236, 32] on div at bounding box center [720, 348] width 1441 height 696
click at [1237, 32] on html "BETA My Workspace New app Marketplace Integrations Recent Inventory Master C&S …" at bounding box center [720, 348] width 1441 height 696
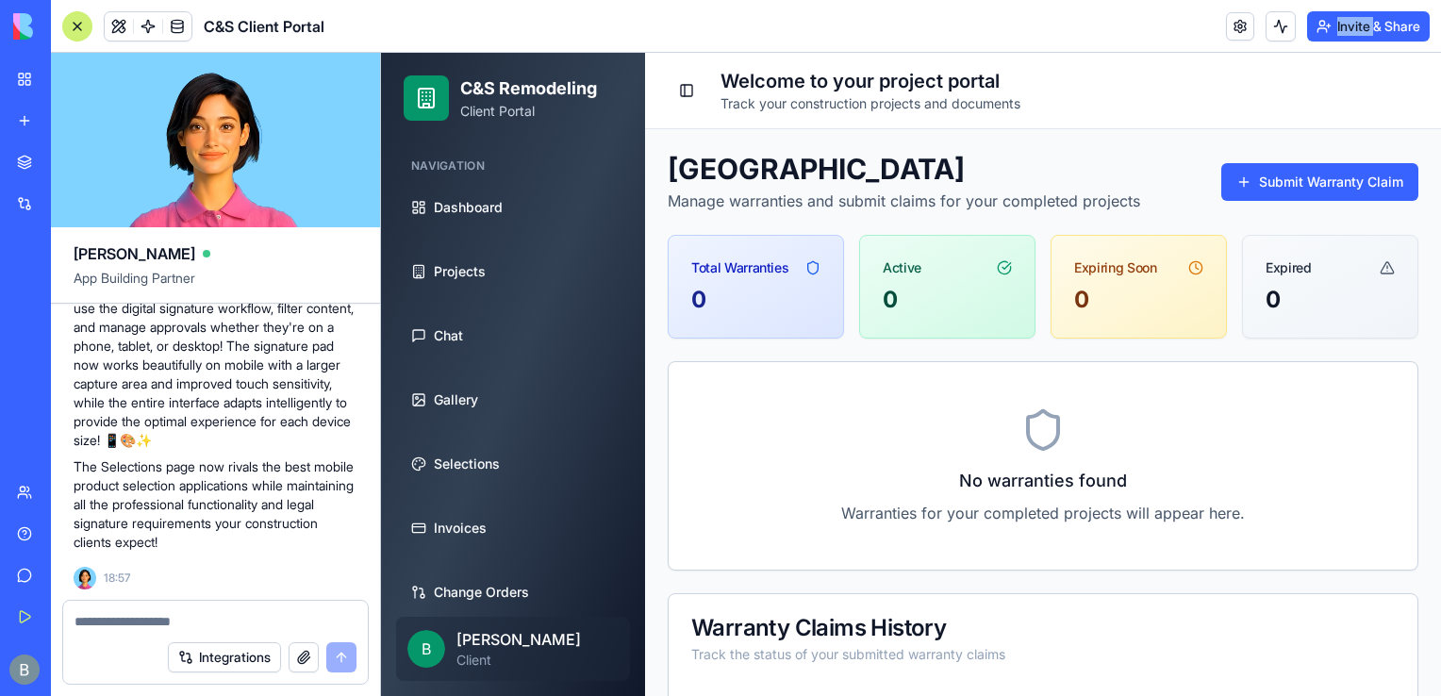
click at [1237, 32] on link at bounding box center [1240, 26] width 28 height 28
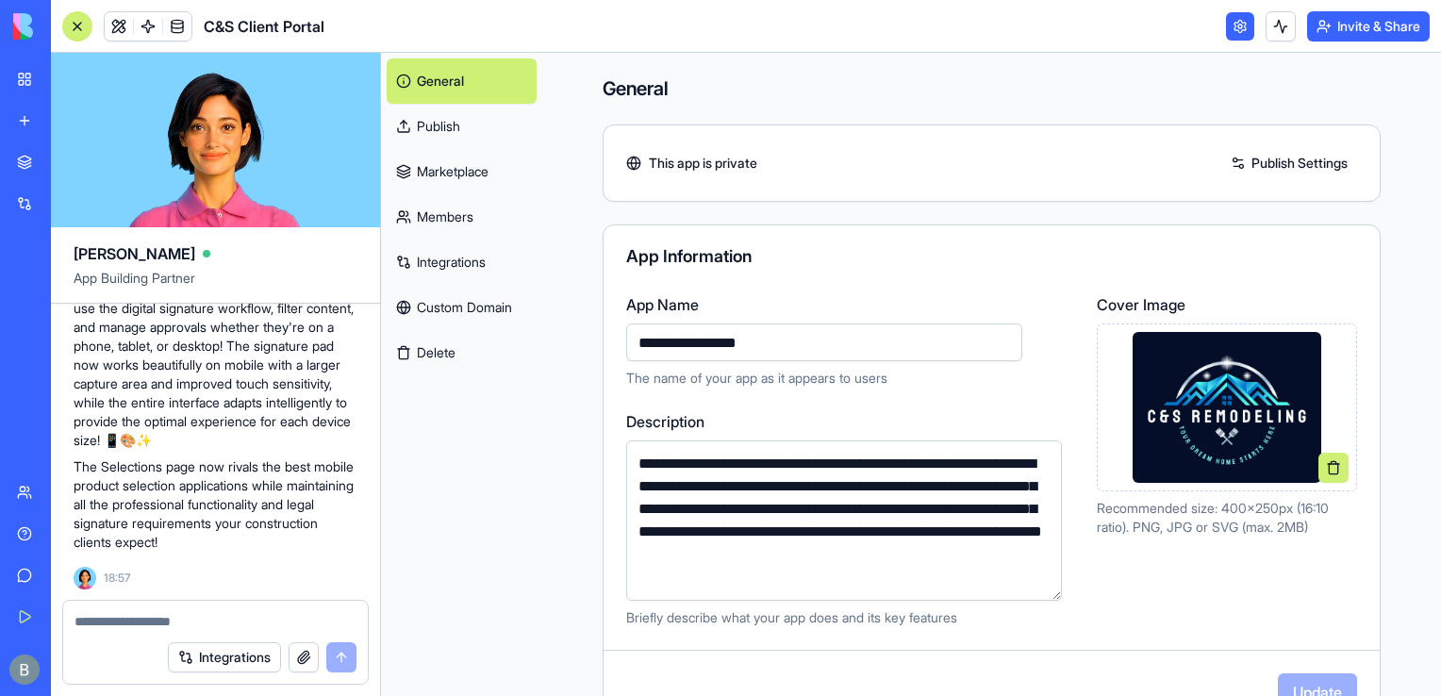
click at [506, 298] on link "Custom Domain" at bounding box center [462, 307] width 150 height 45
